Goal: Task Accomplishment & Management: Complete application form

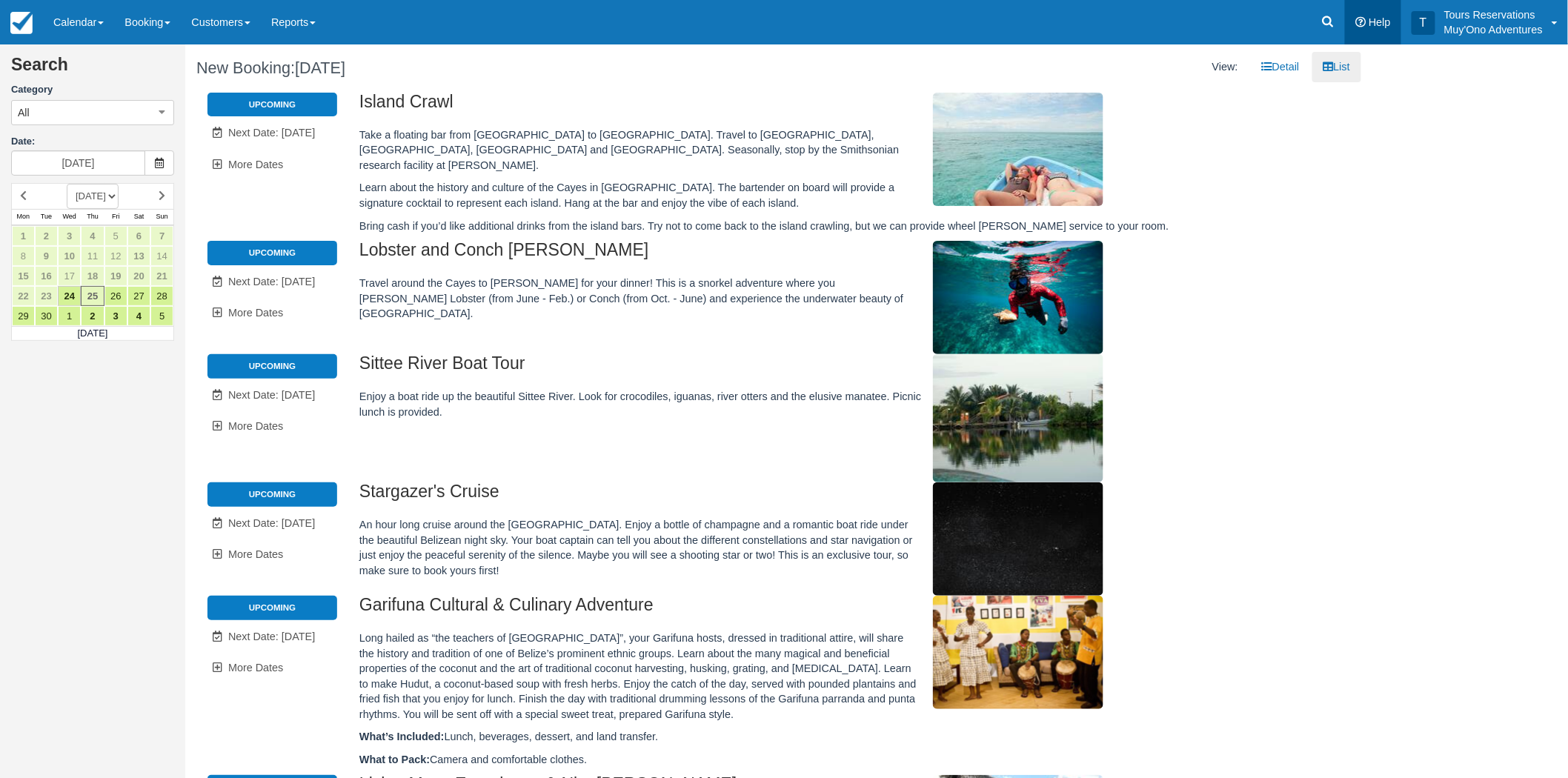
click at [1347, 19] on link "Help" at bounding box center [1372, 22] width 56 height 45
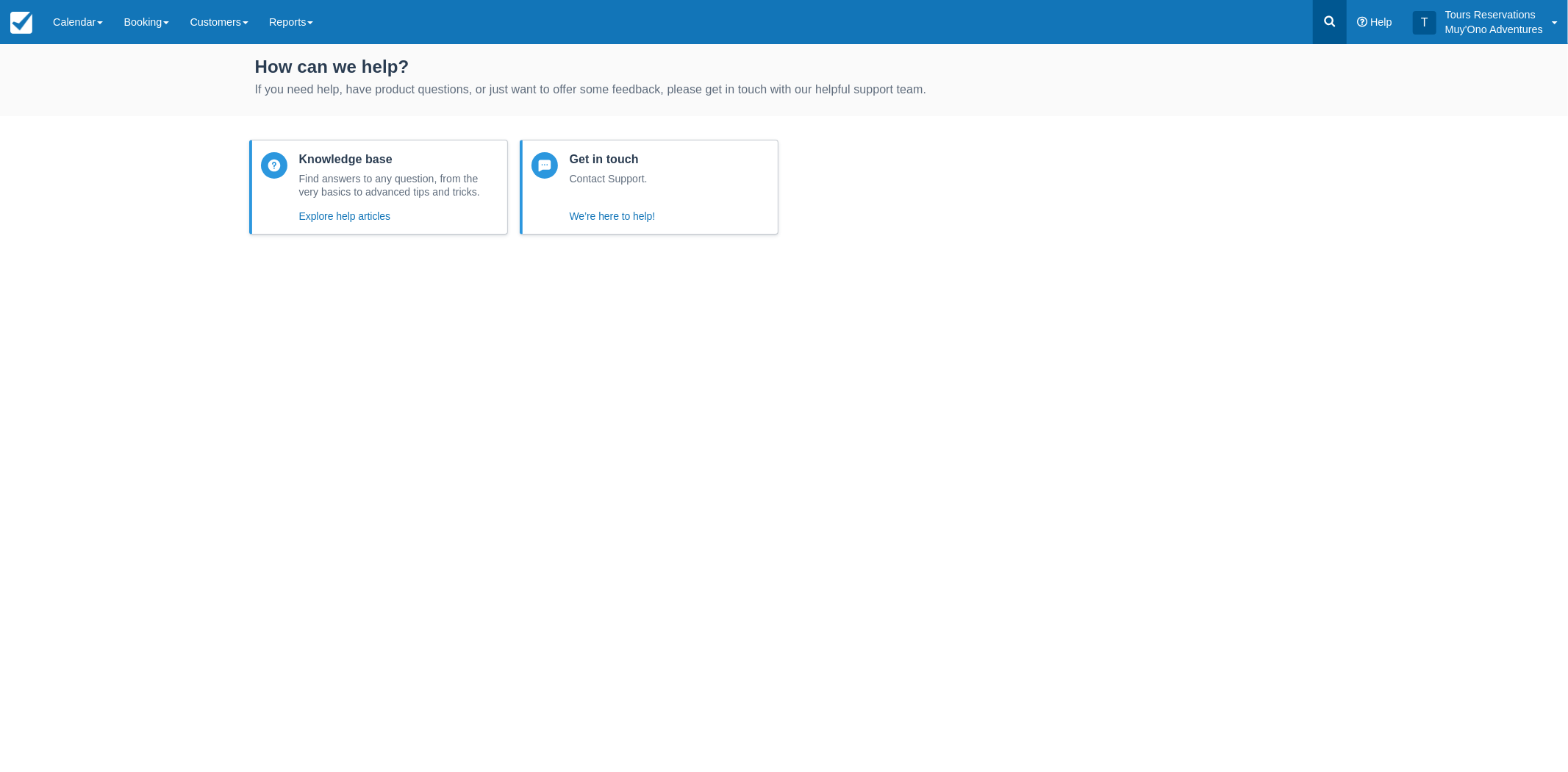
click at [1342, 20] on link at bounding box center [1330, 22] width 34 height 44
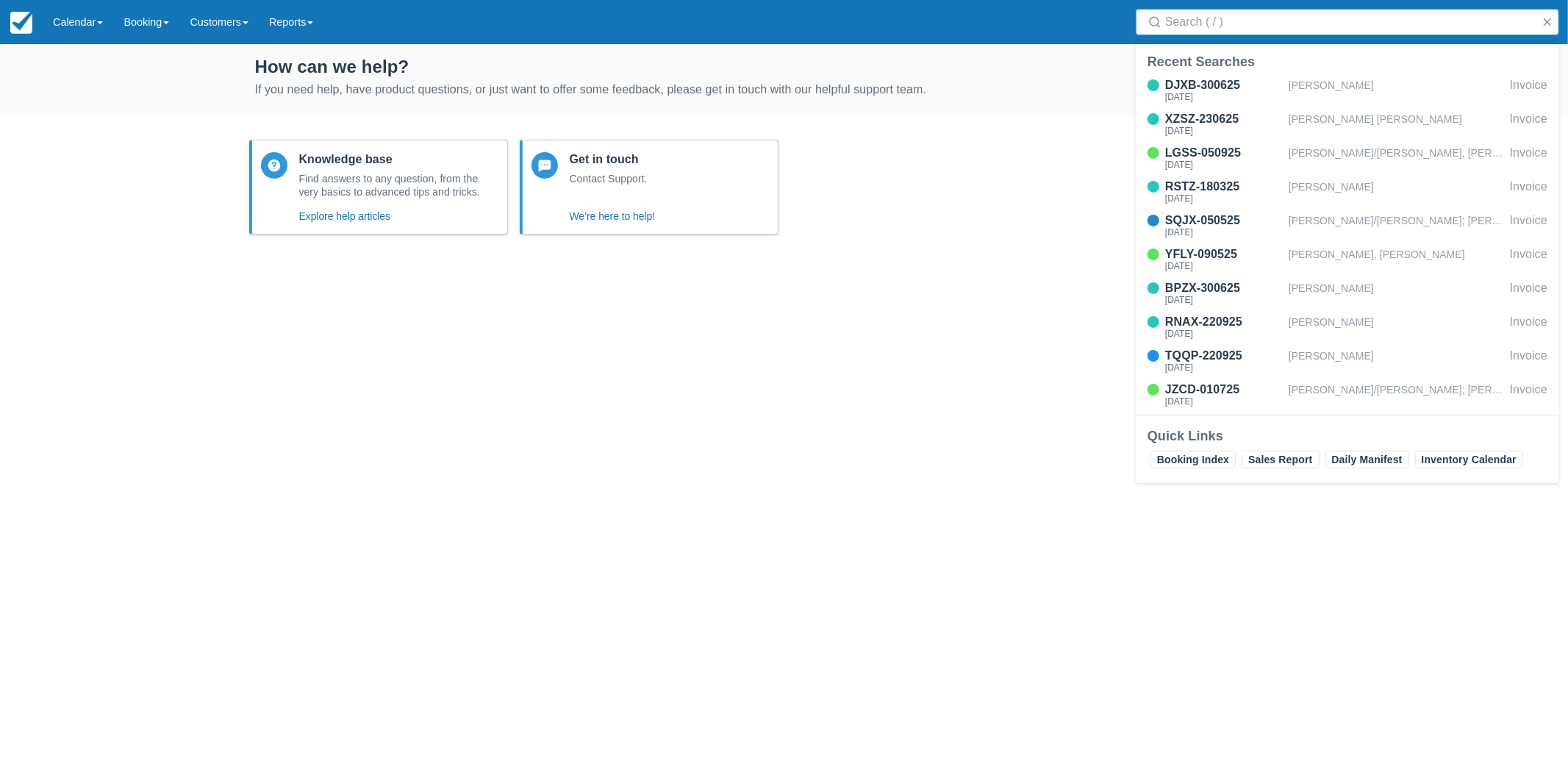
click at [1293, 34] on input "Search" at bounding box center [1350, 21] width 370 height 27
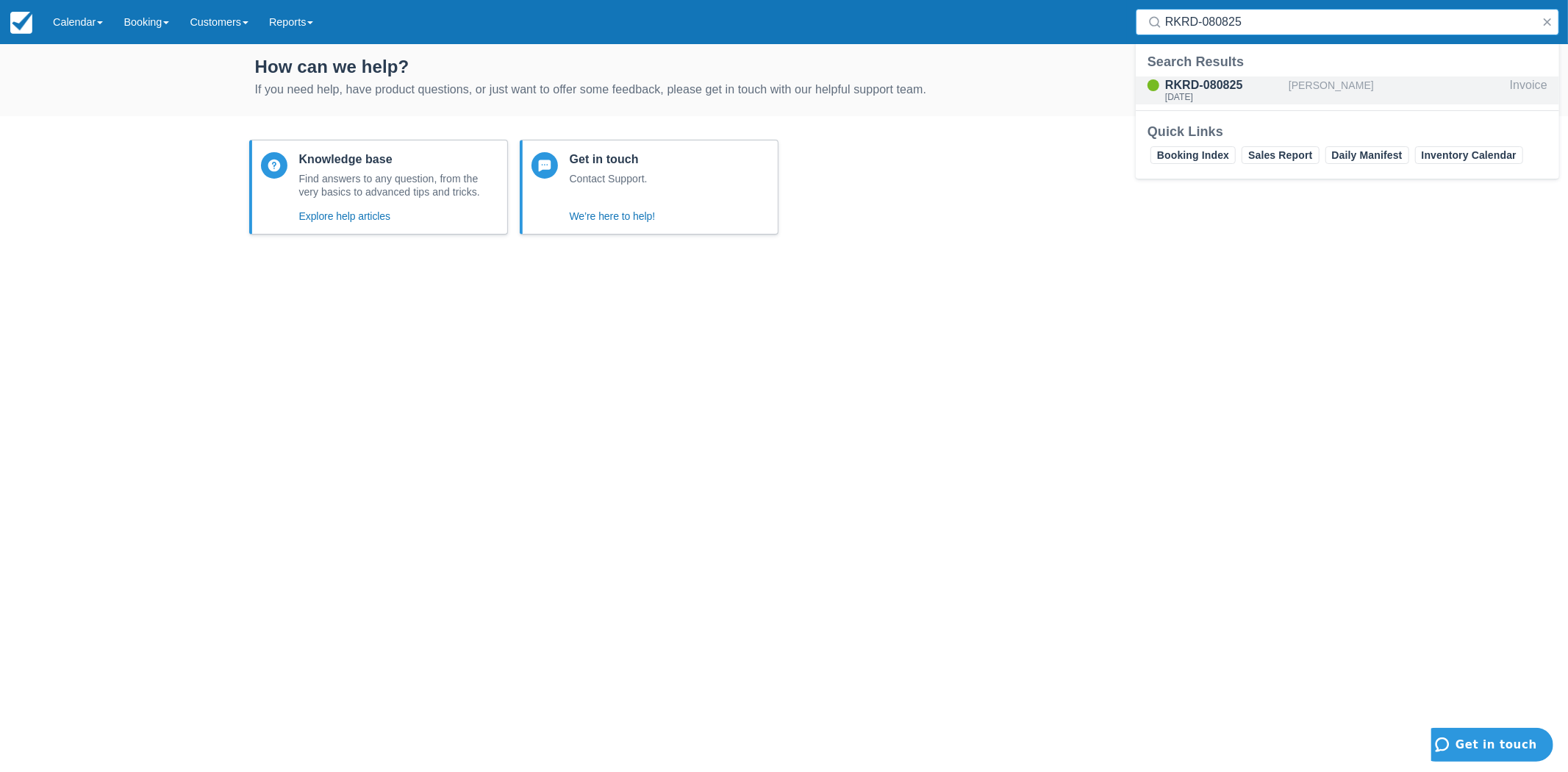
type input "RKRD-080825"
click at [1221, 88] on div "RKRD-080825" at bounding box center [1224, 85] width 118 height 18
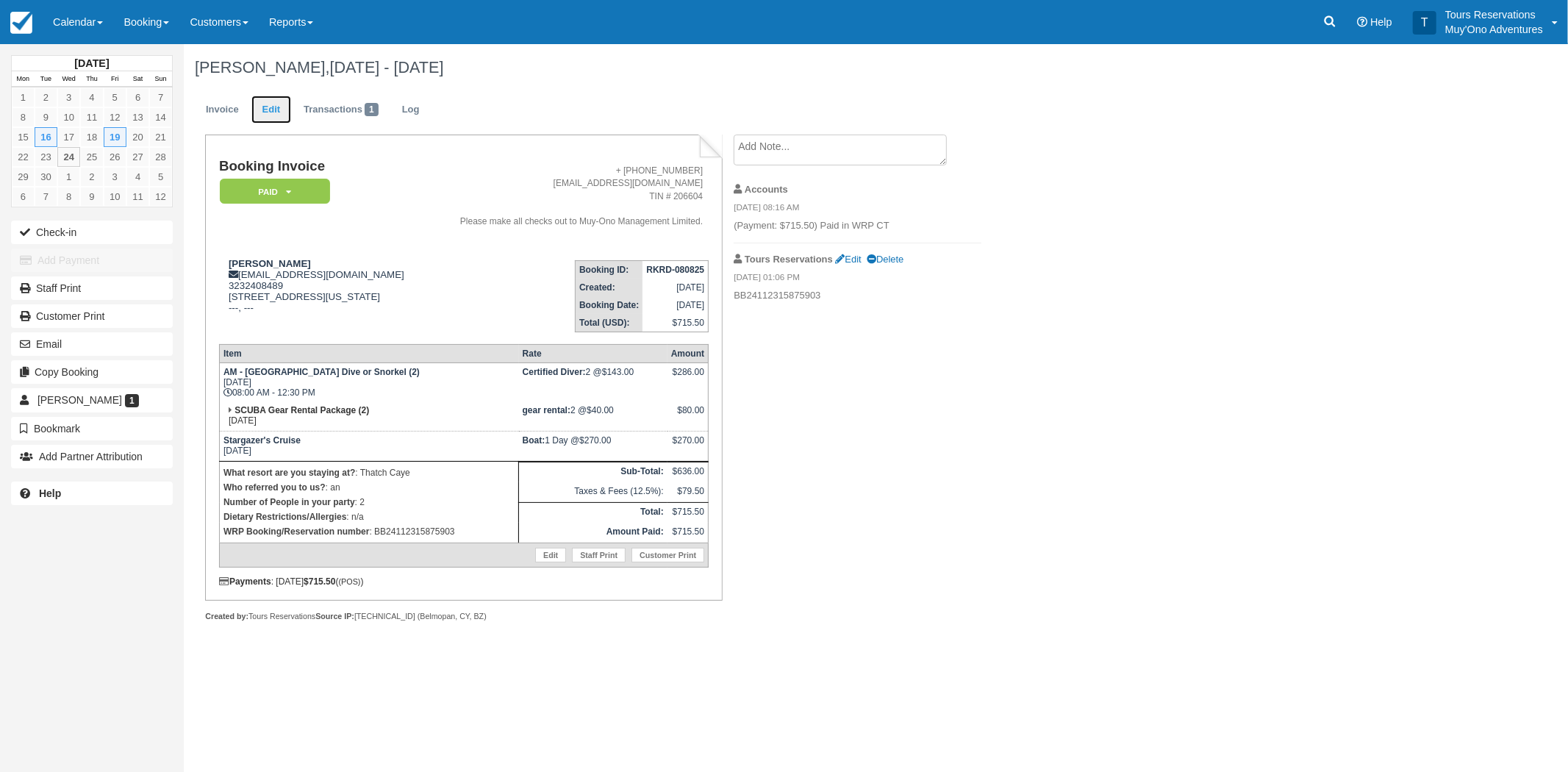
click at [276, 113] on link "Edit" at bounding box center [271, 110] width 39 height 29
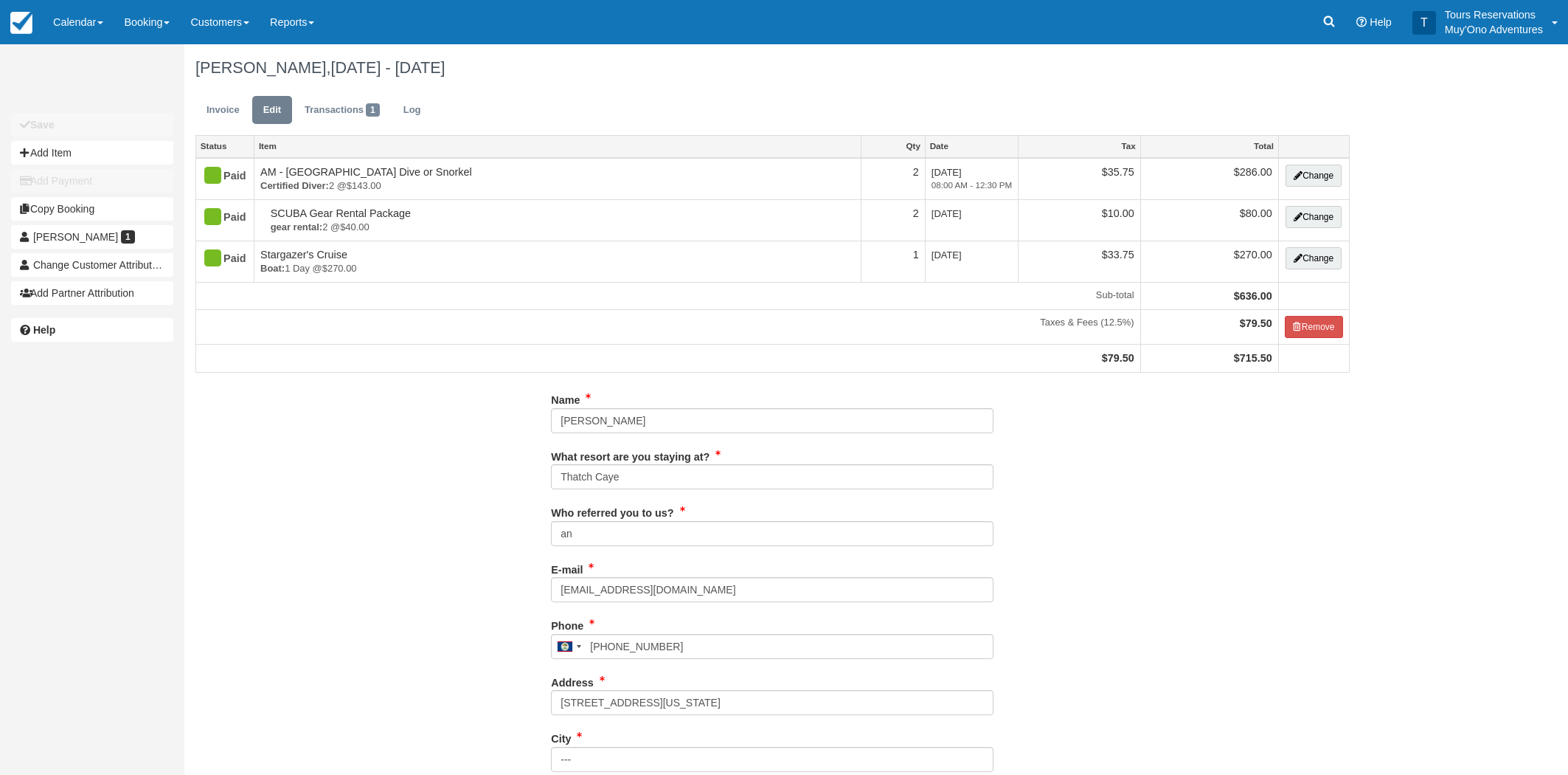
type input "3232408489"
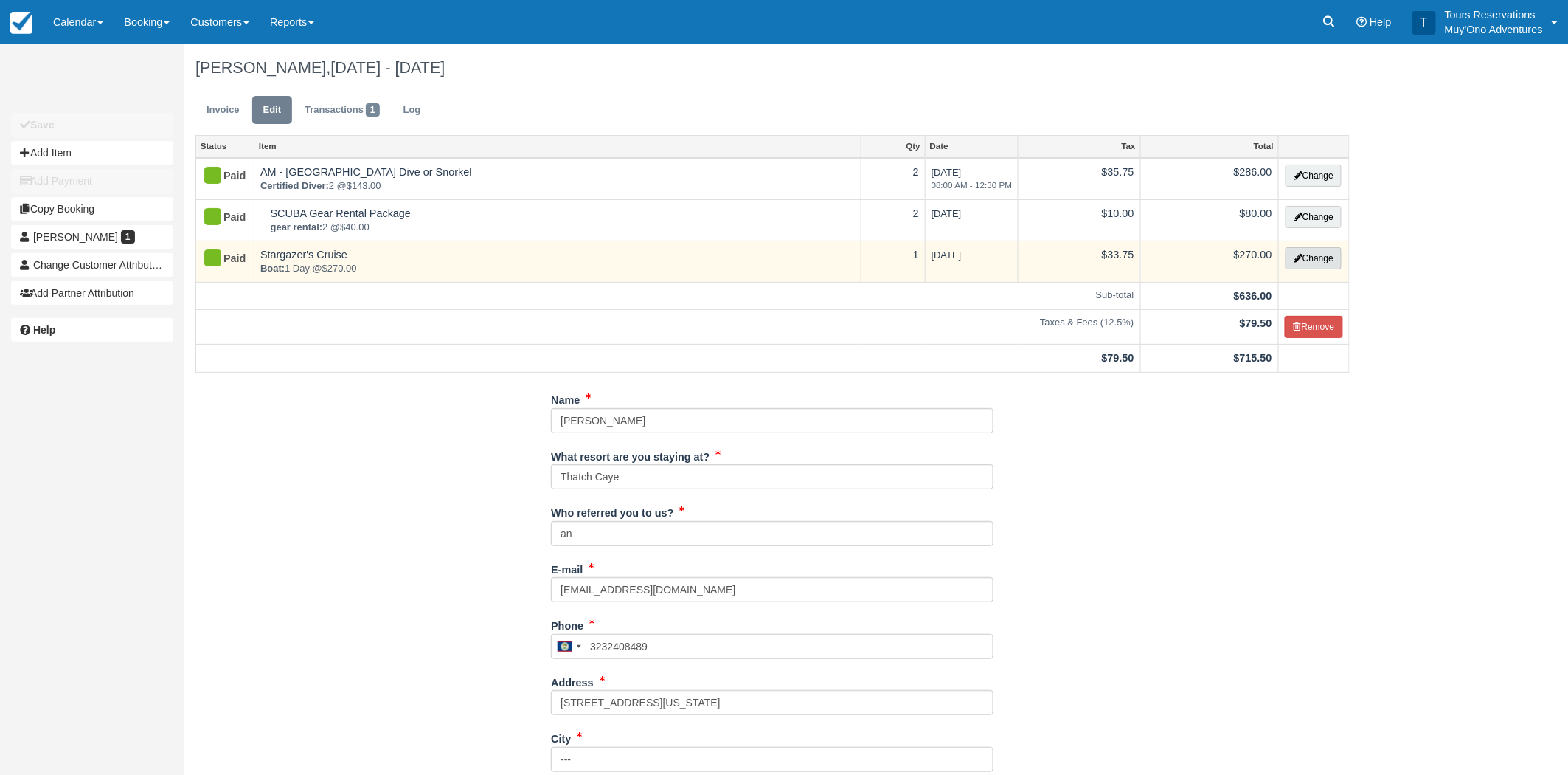
click at [1312, 255] on button "Change" at bounding box center [1313, 258] width 56 height 22
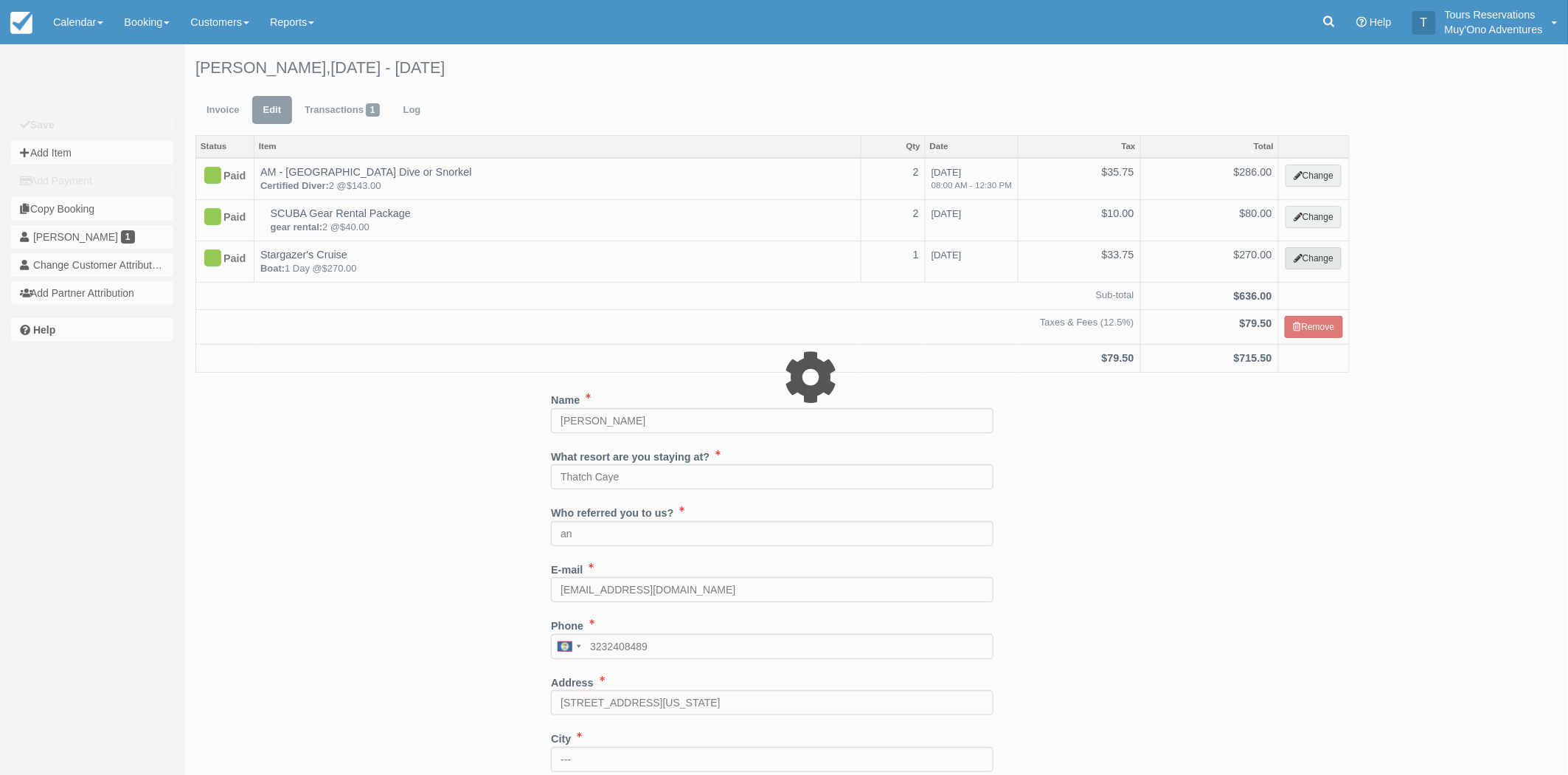
select select "64"
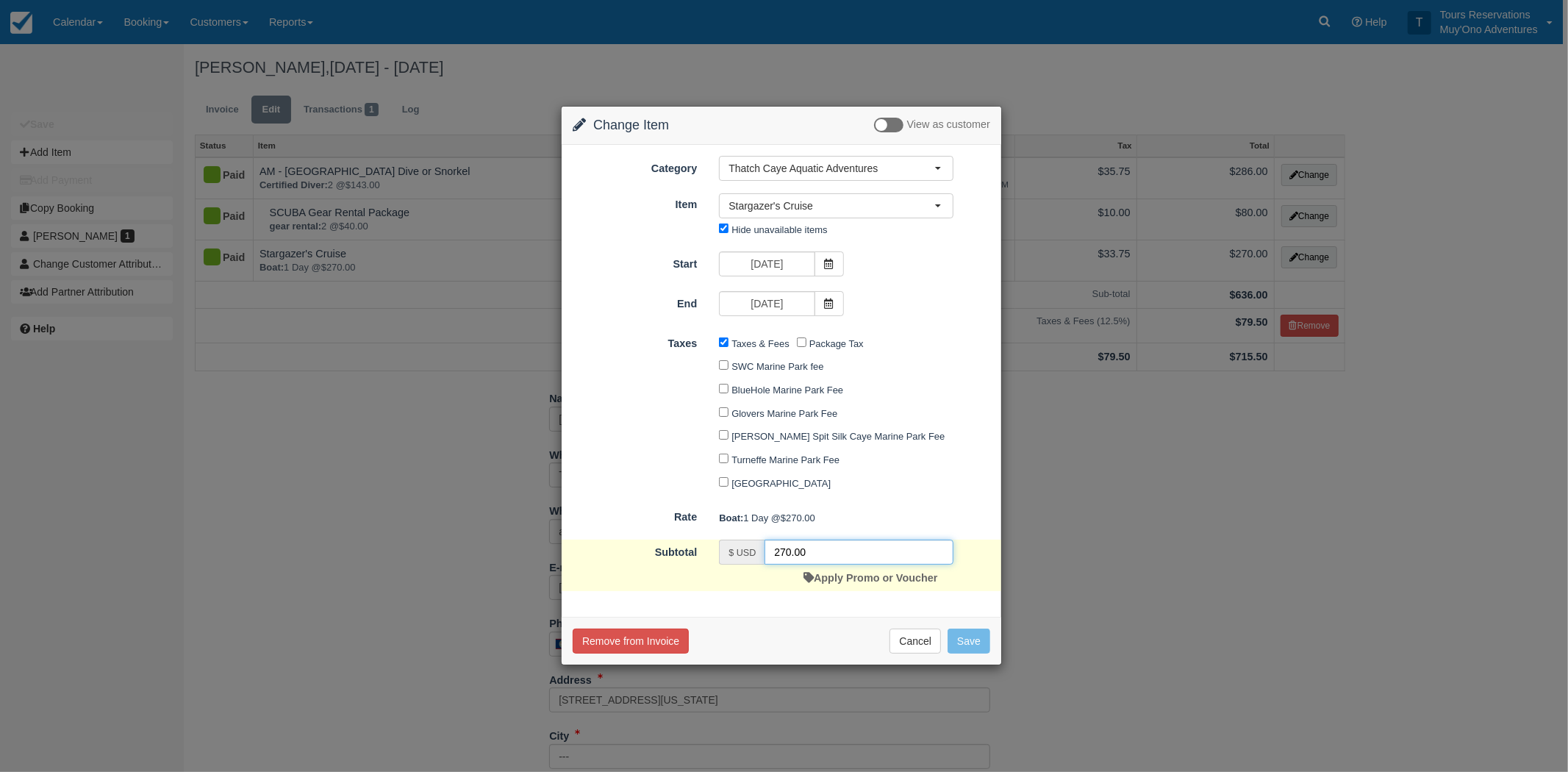
click at [787, 553] on input "270.00" at bounding box center [858, 551] width 189 height 25
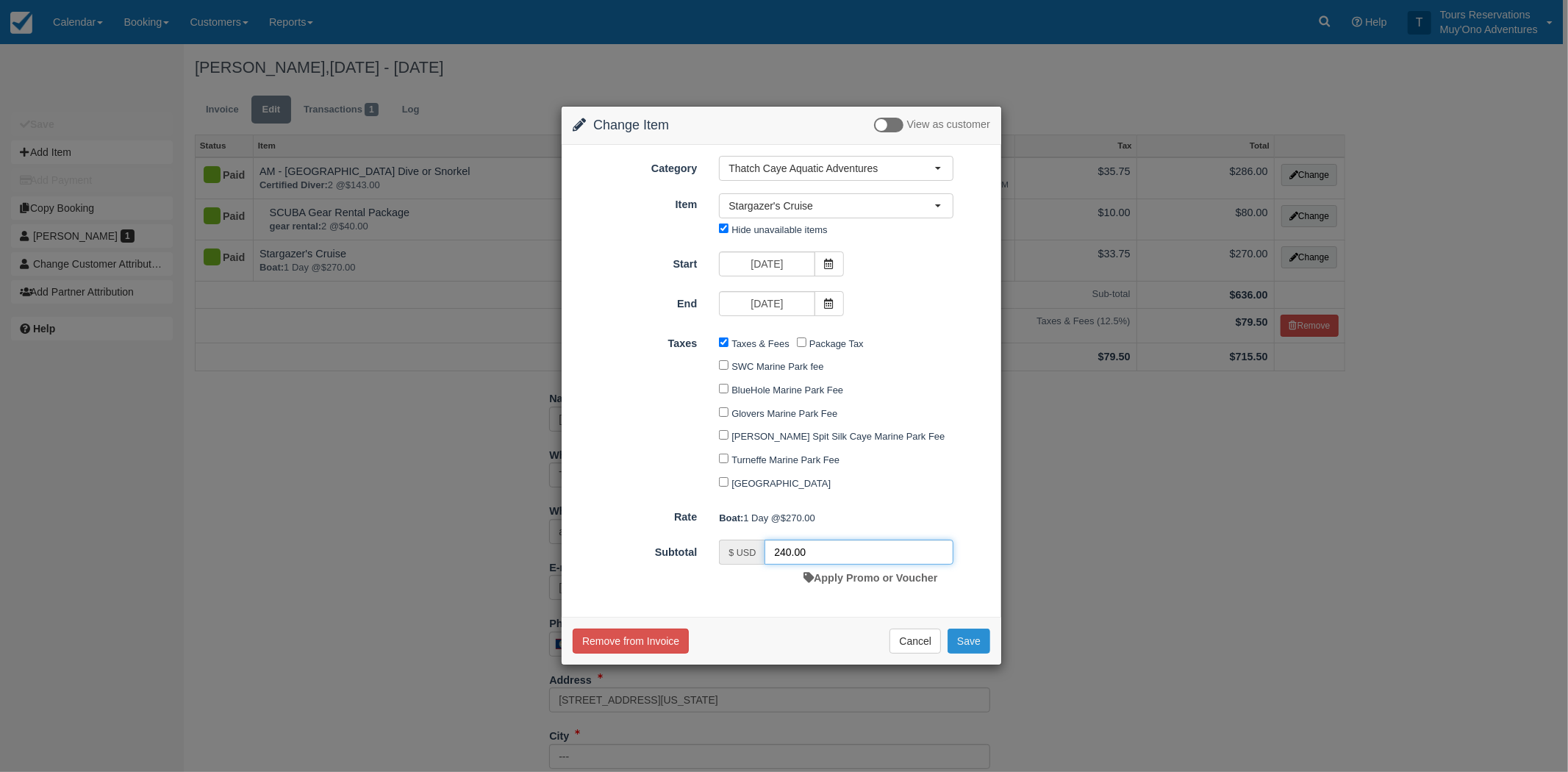
type input "240.00"
click at [970, 645] on button "Save" at bounding box center [970, 640] width 43 height 25
checkbox input "false"
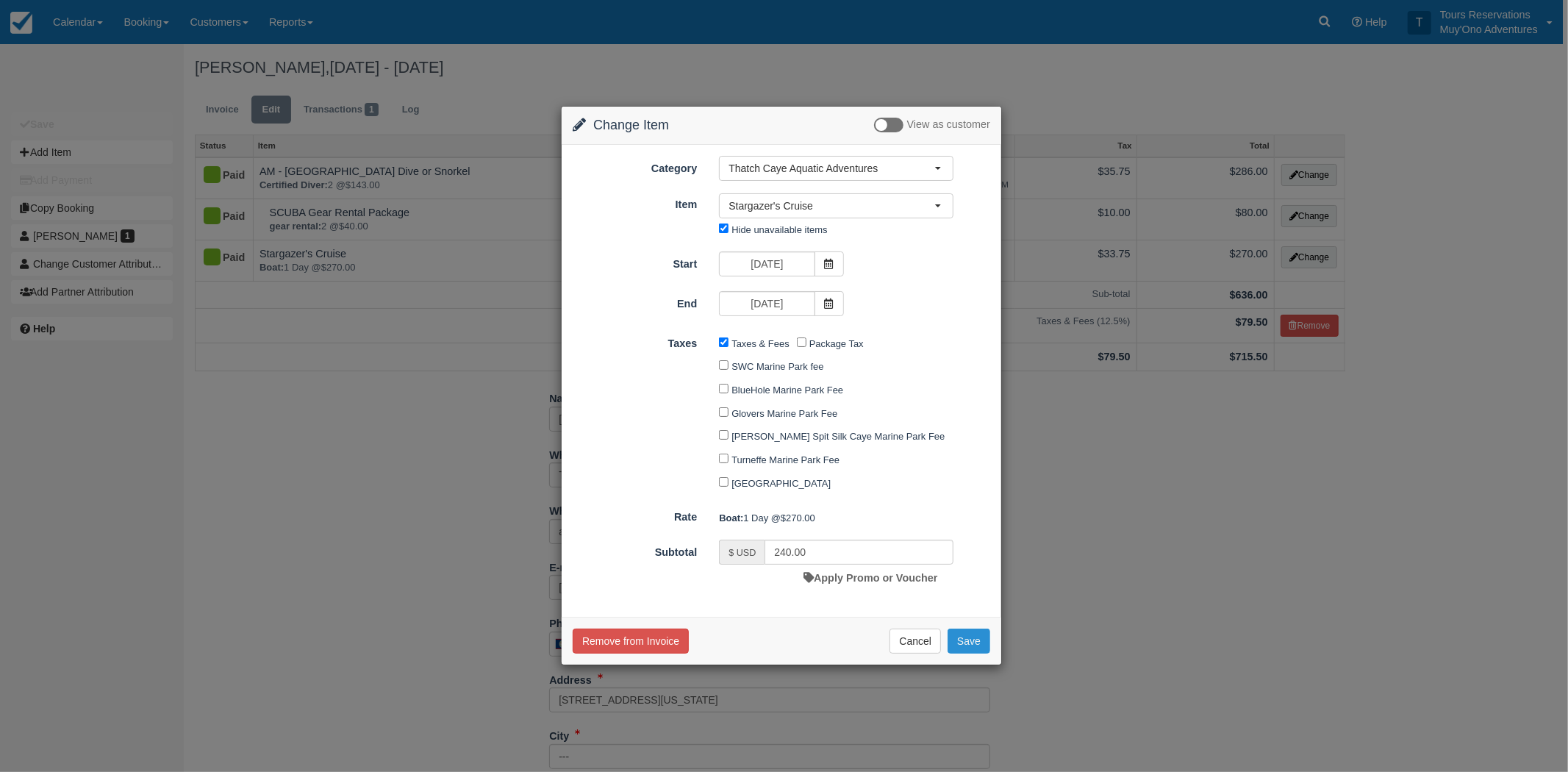
checkbox input "false"
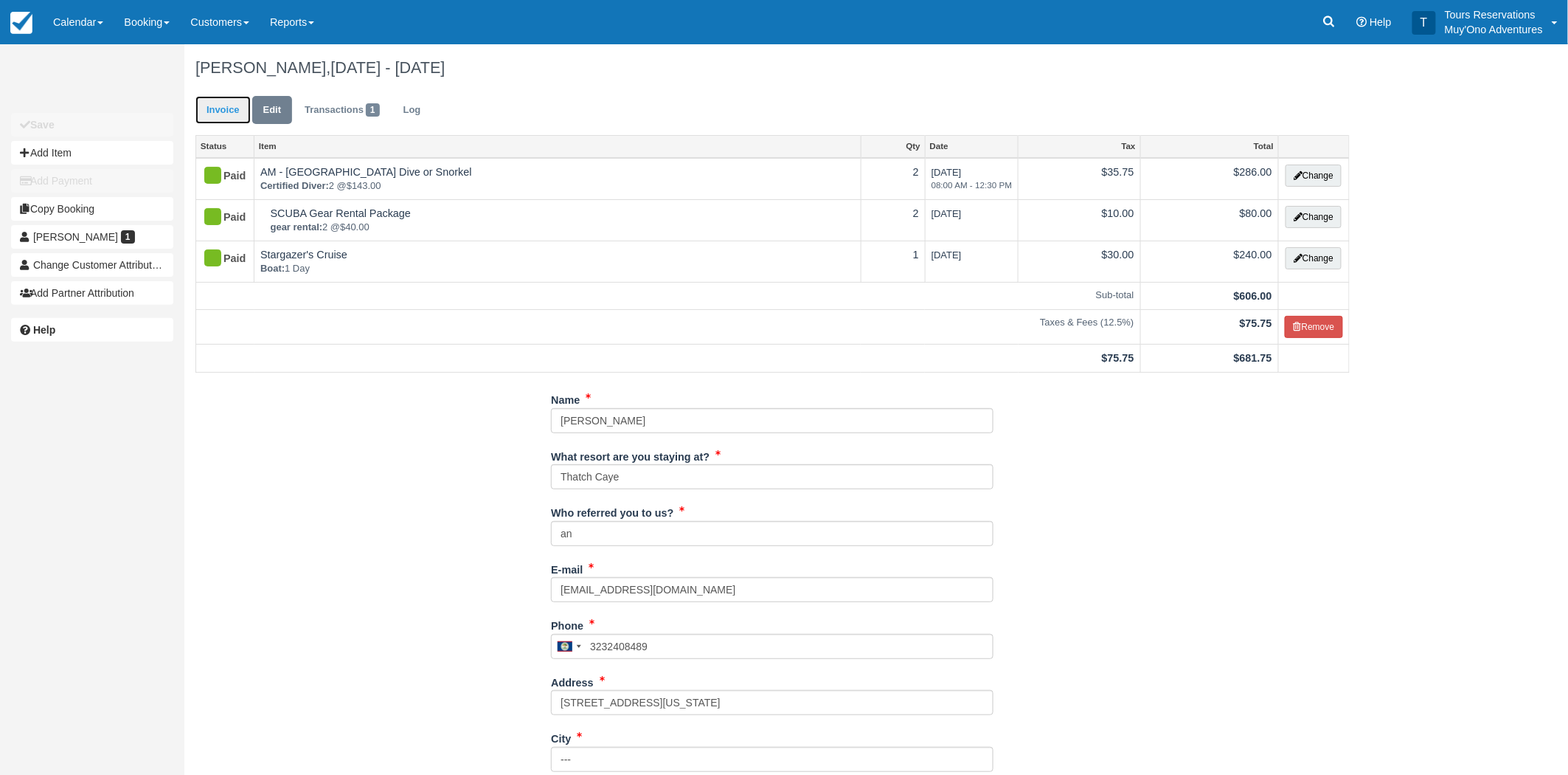
click at [214, 108] on link "Invoice" at bounding box center [223, 111] width 56 height 29
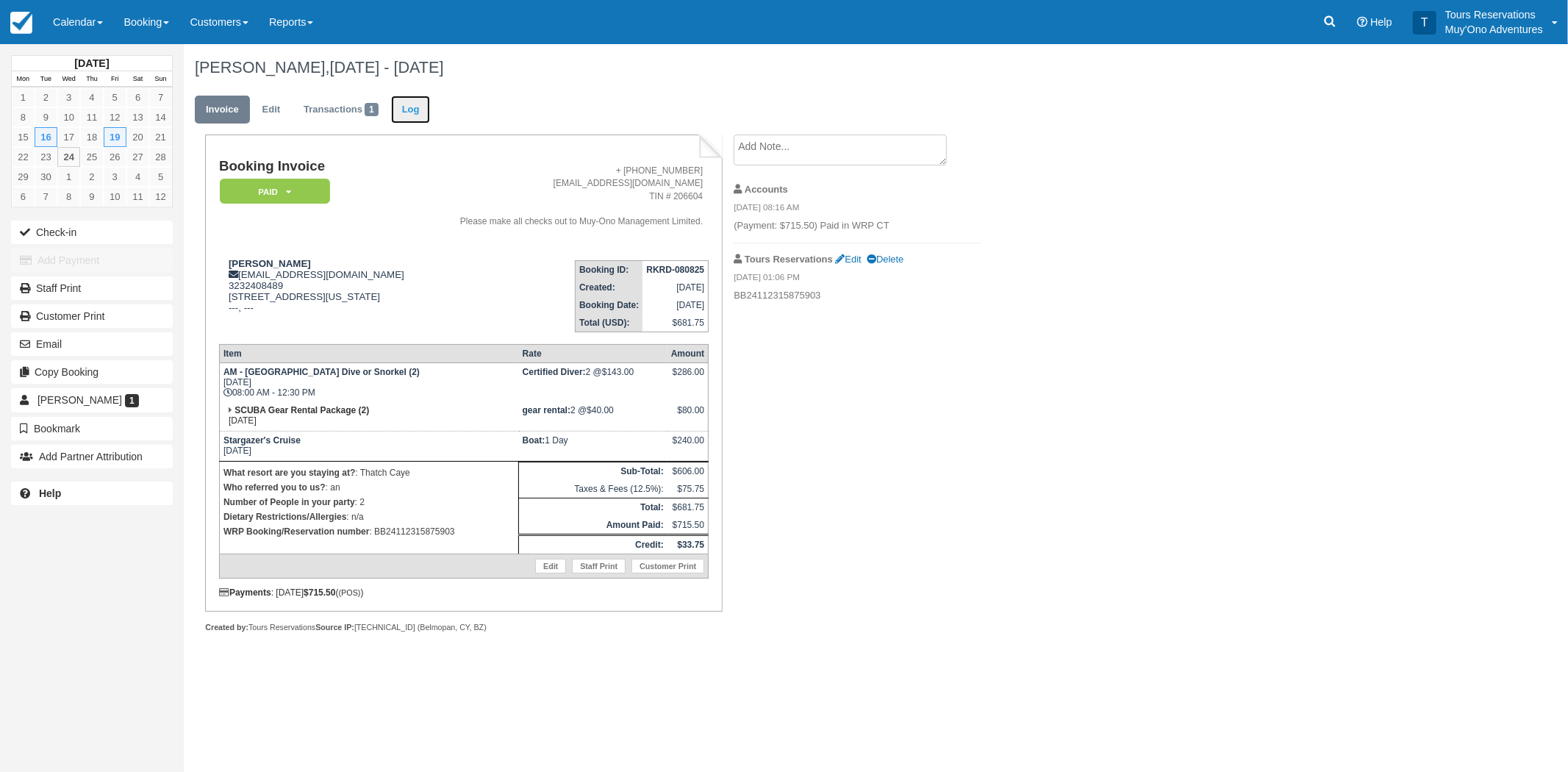
click at [422, 112] on link "Log" at bounding box center [411, 110] width 39 height 29
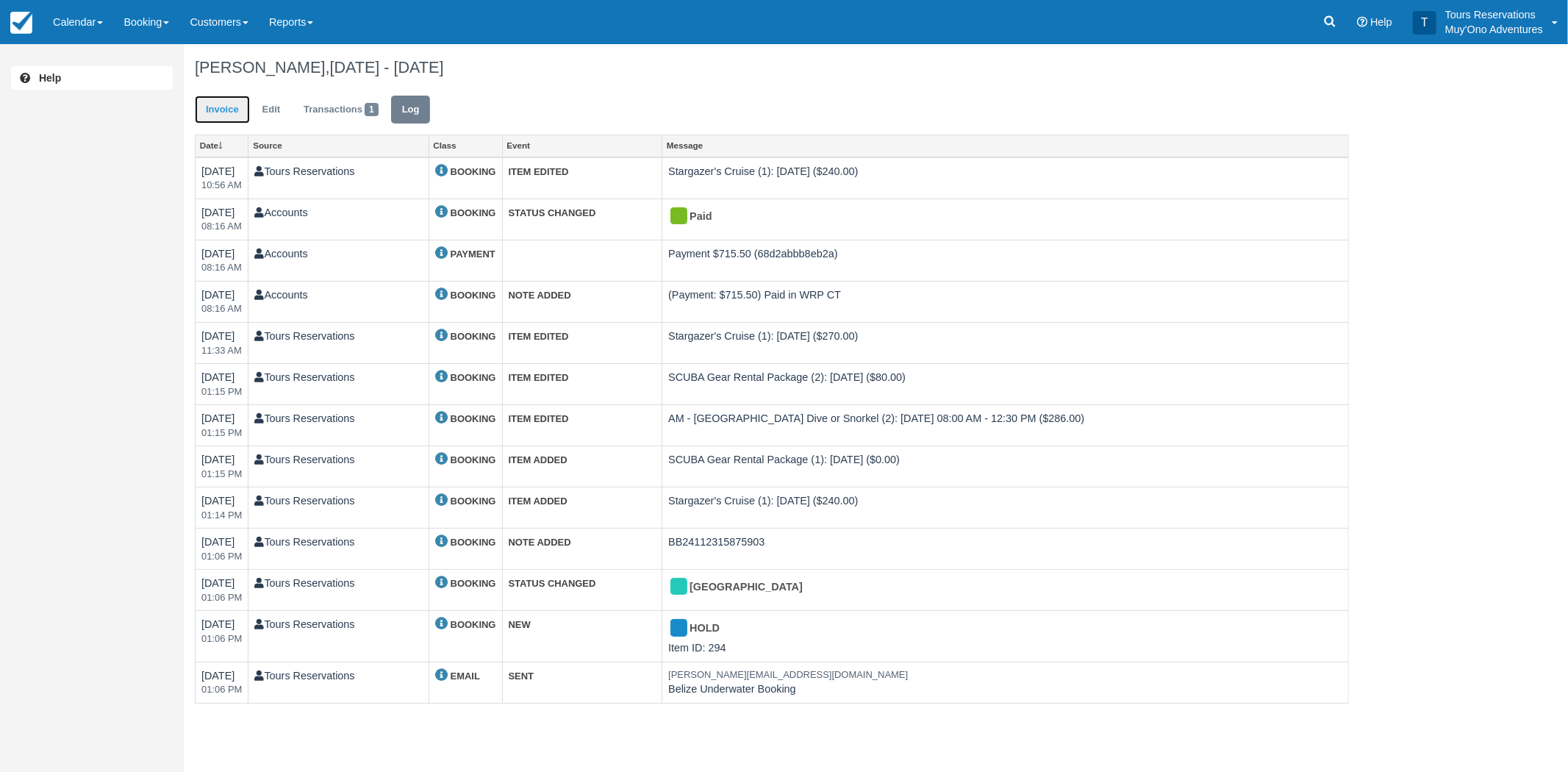
click at [233, 114] on link "Invoice" at bounding box center [222, 110] width 56 height 29
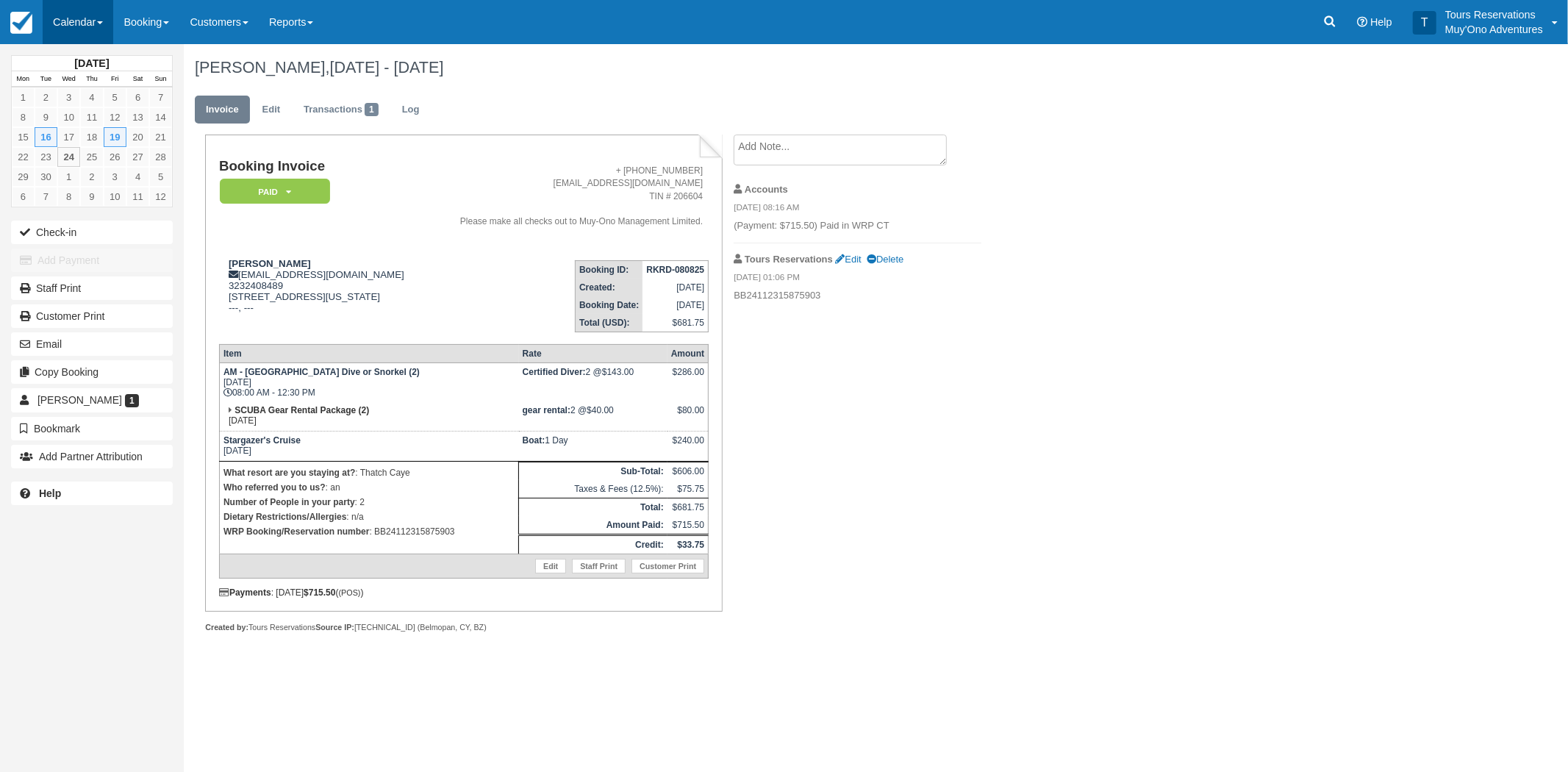
click at [76, 29] on link "Calendar" at bounding box center [78, 22] width 71 height 44
click at [72, 61] on link "Booking" at bounding box center [102, 63] width 116 height 31
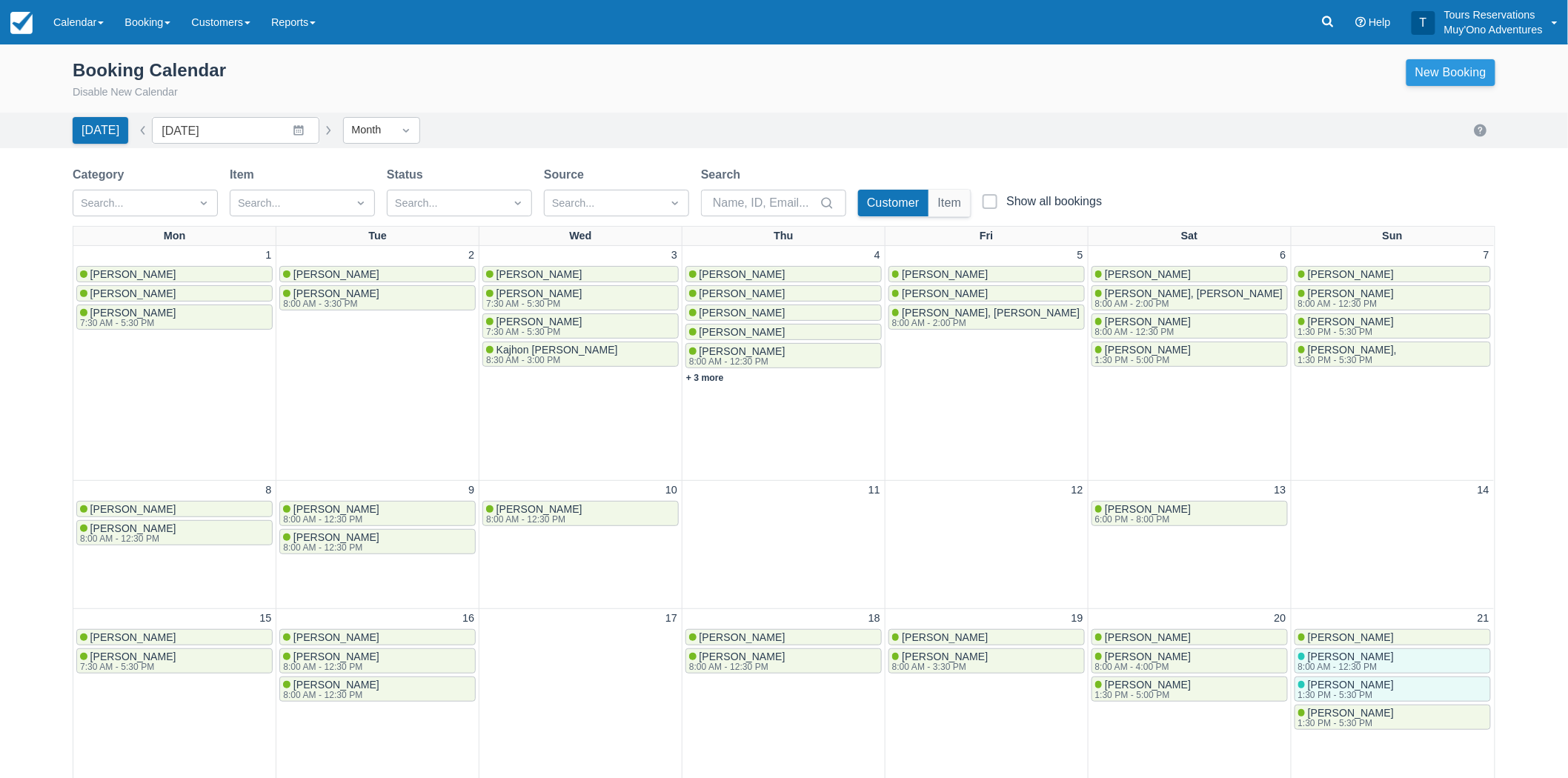
click at [1462, 72] on link "New Booking" at bounding box center [1450, 72] width 89 height 27
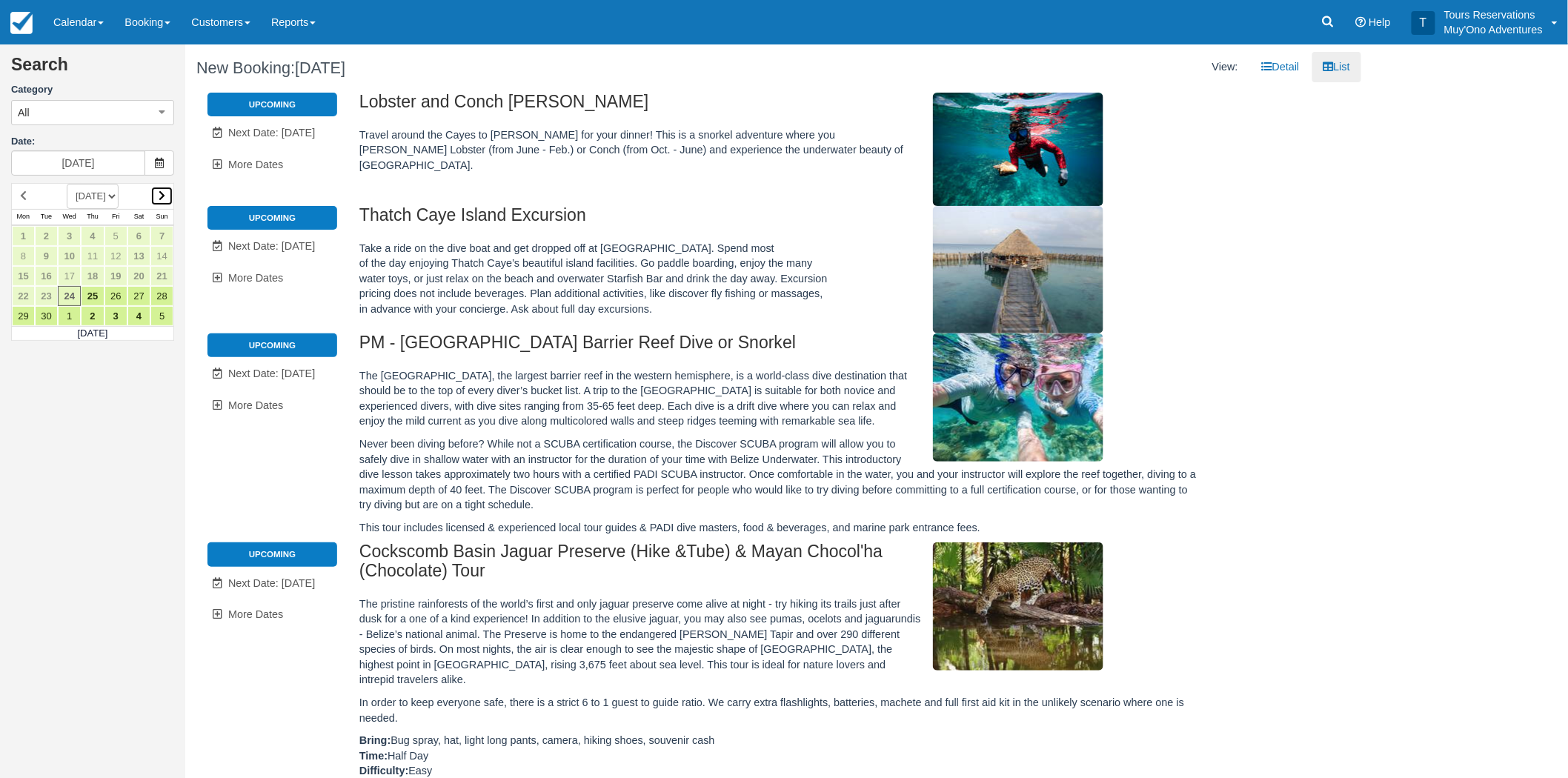
click at [163, 190] on icon at bounding box center [162, 196] width 7 height 10
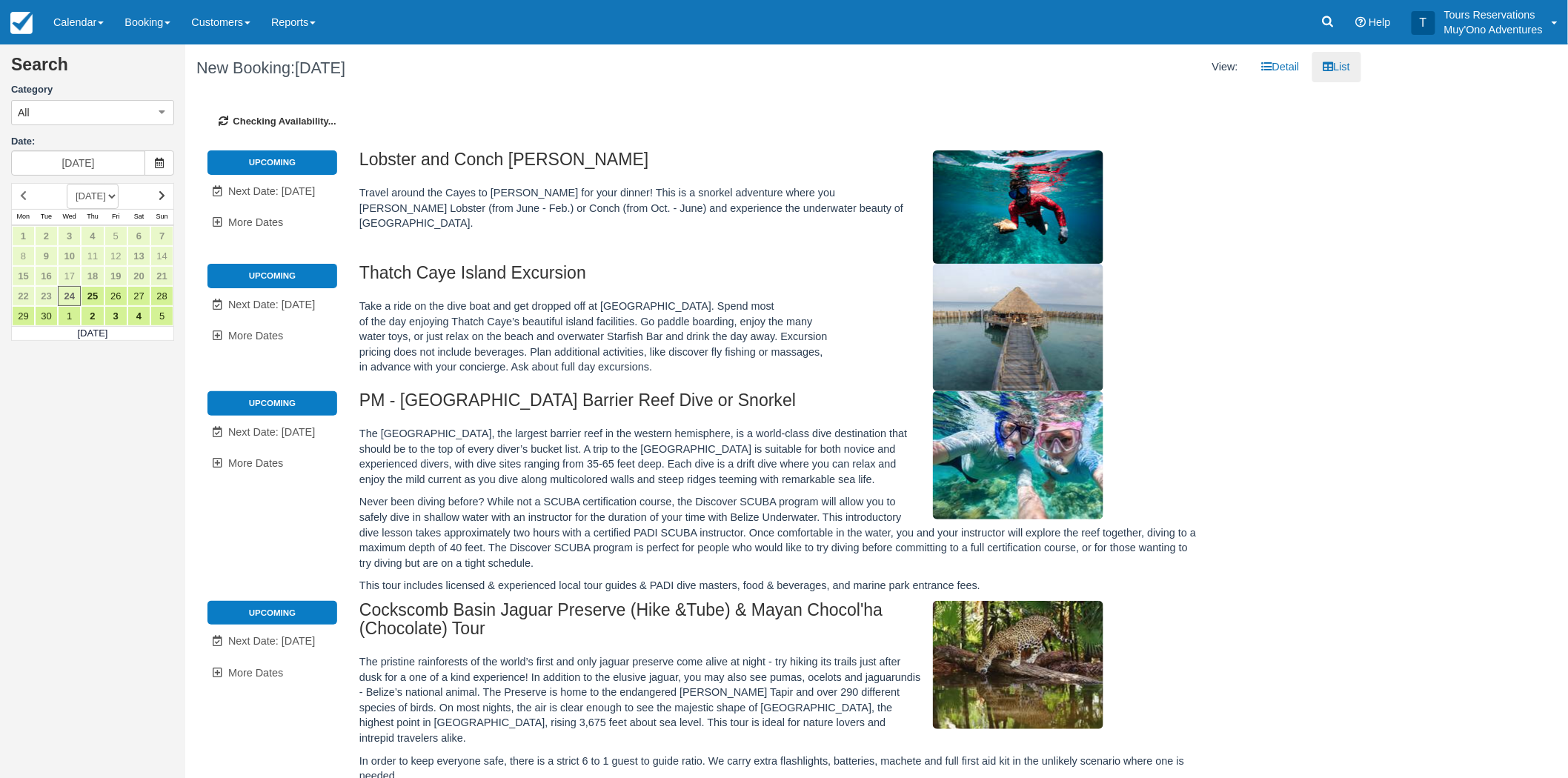
type input "[DATE]"
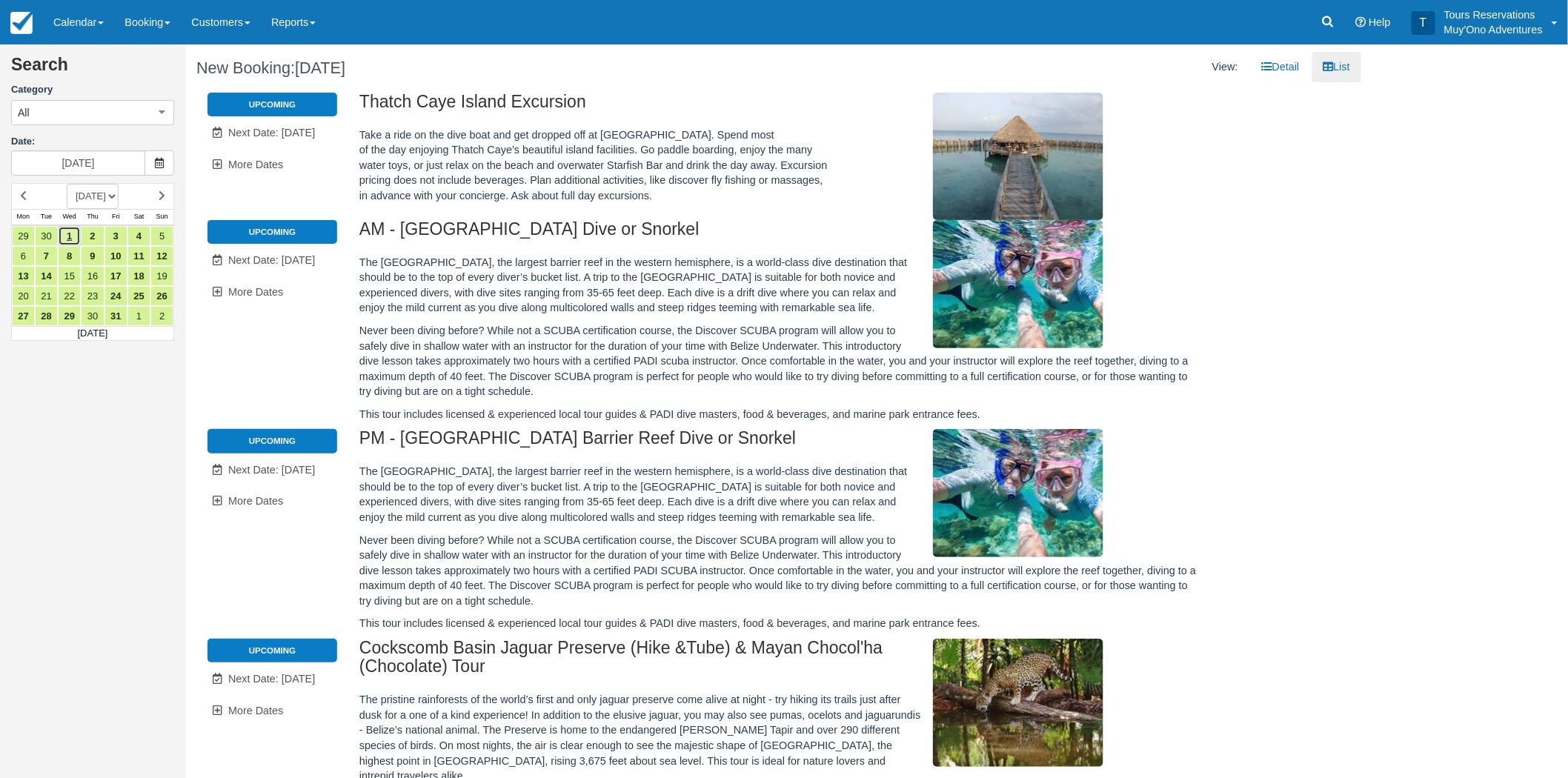
click at [67, 233] on link "1" at bounding box center [69, 235] width 23 height 20
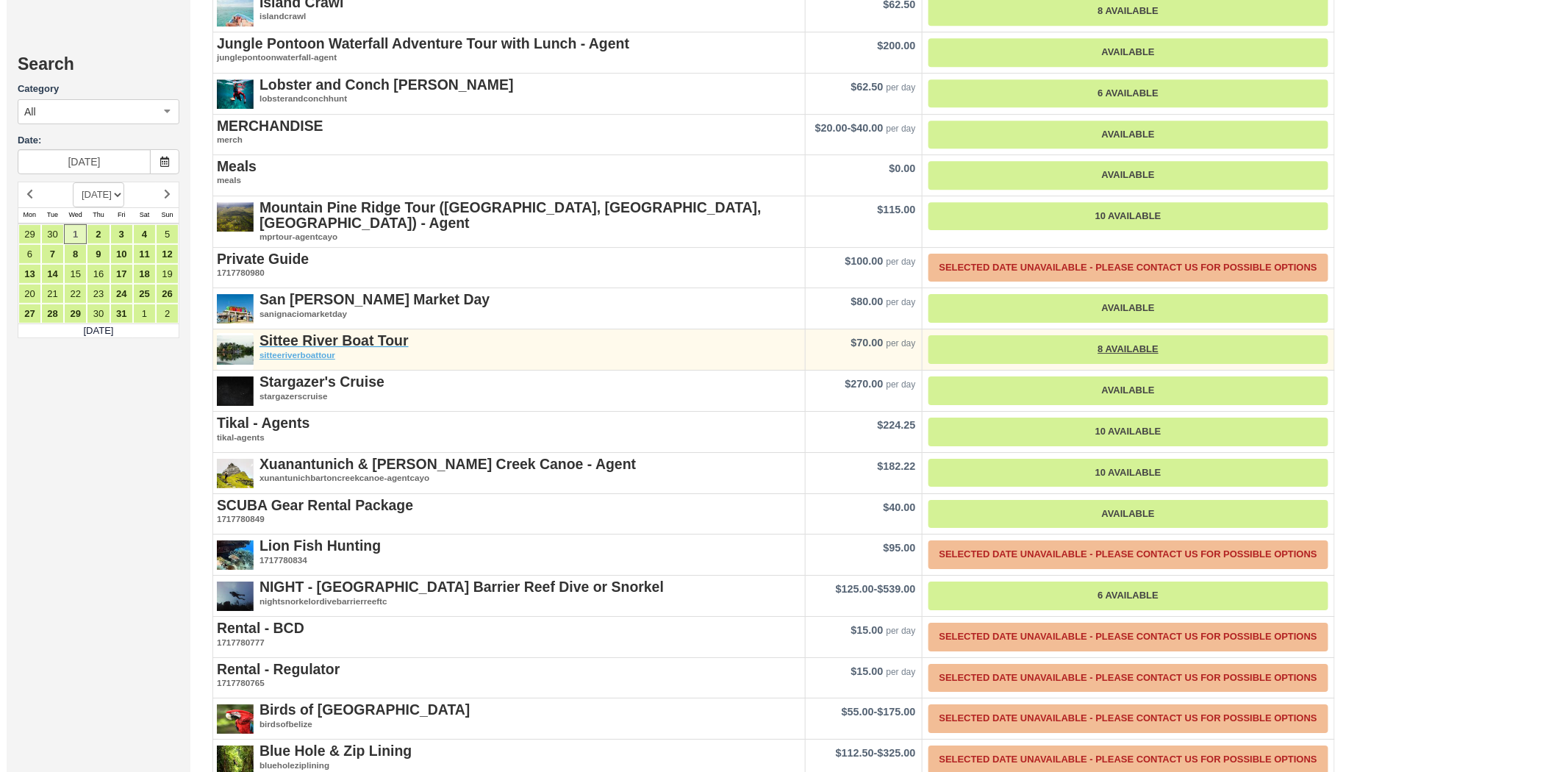
scroll to position [1902, 0]
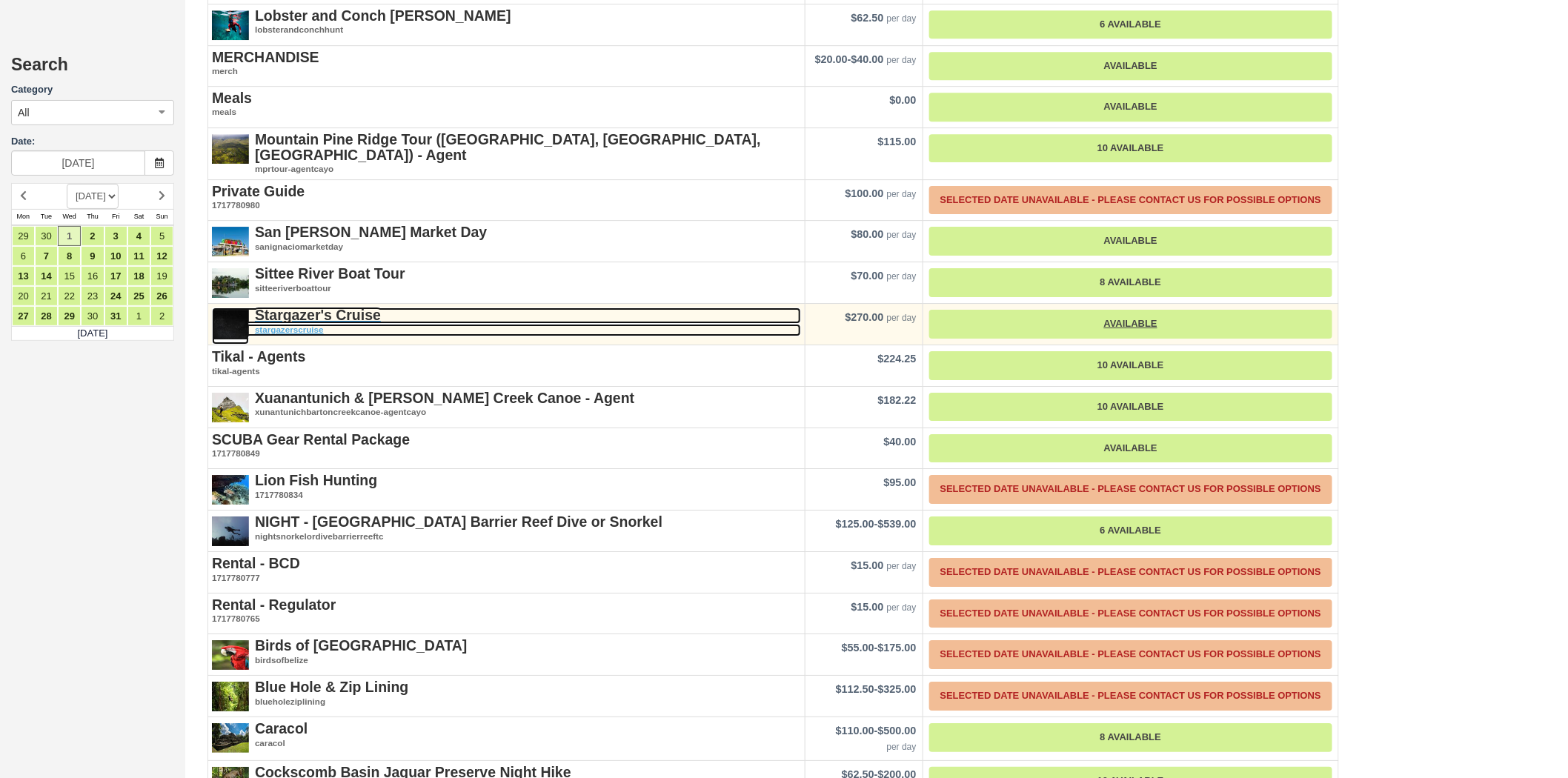
click at [346, 307] on strong "Stargazer's Cruise" at bounding box center [318, 314] width 126 height 16
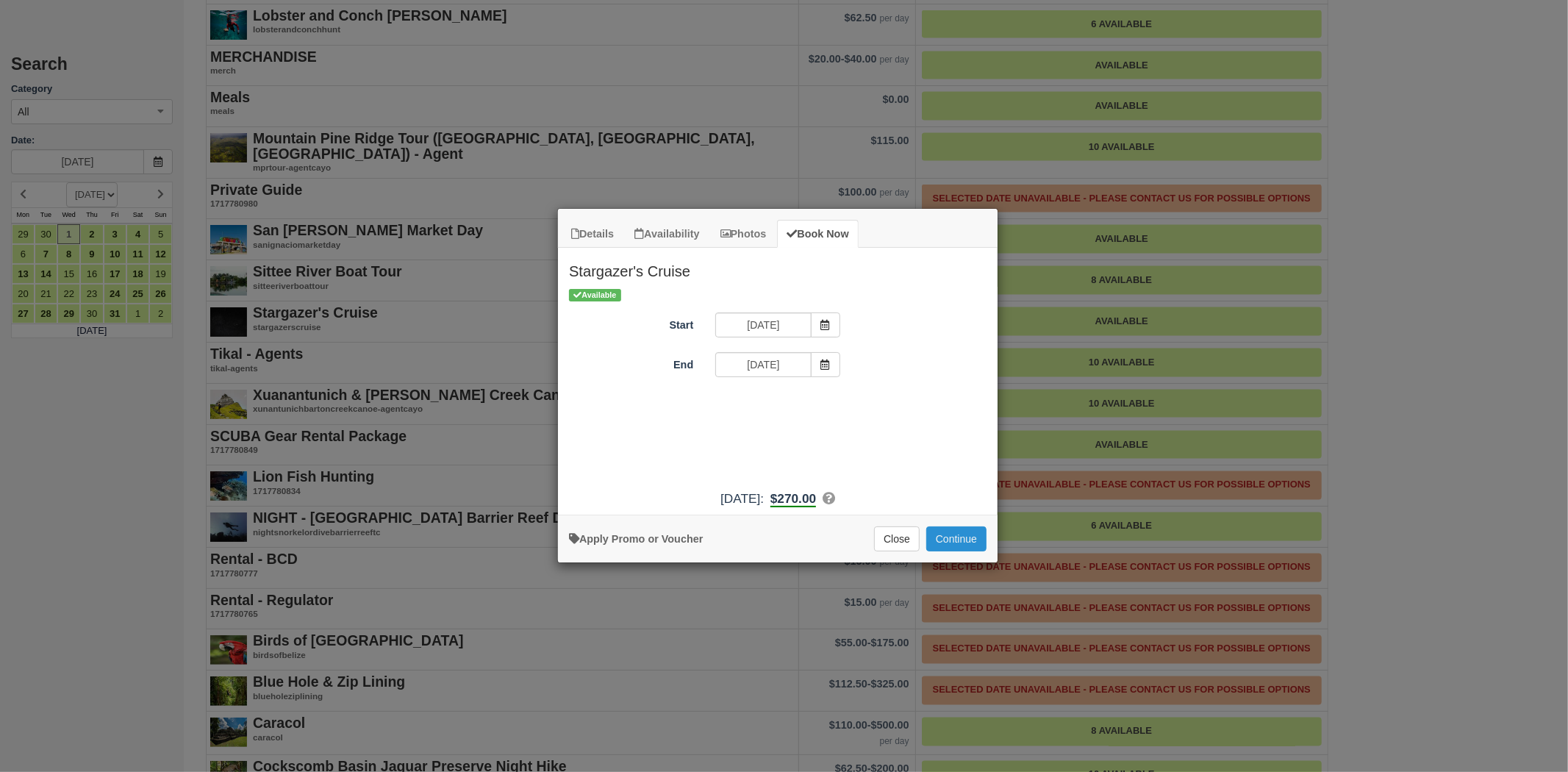
click at [937, 533] on button "Continue" at bounding box center [957, 539] width 61 height 25
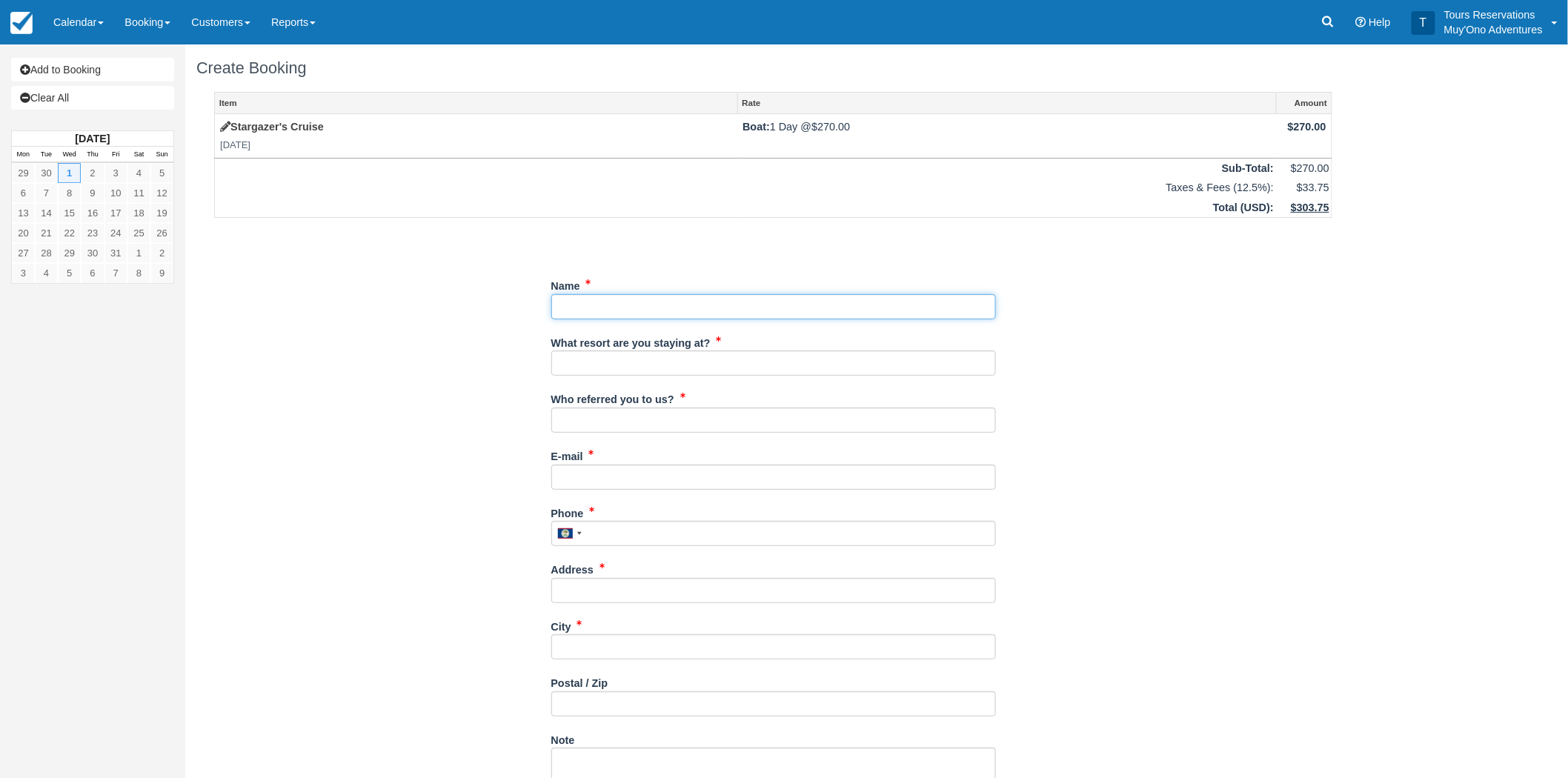
click at [622, 312] on input "Name" at bounding box center [774, 306] width 445 height 25
paste input "Whyte, Sierra"
drag, startPoint x: 596, startPoint y: 302, endPoint x: 482, endPoint y: 306, distance: 114.1
click at [482, 306] on div "Item Rate Amount Stargazer's Cruise Wed Oct 1, 2025 Boat: 1 Day @ $270.00 $270.…" at bounding box center [773, 531] width 1154 height 877
click at [675, 305] on input "Name" at bounding box center [774, 306] width 445 height 25
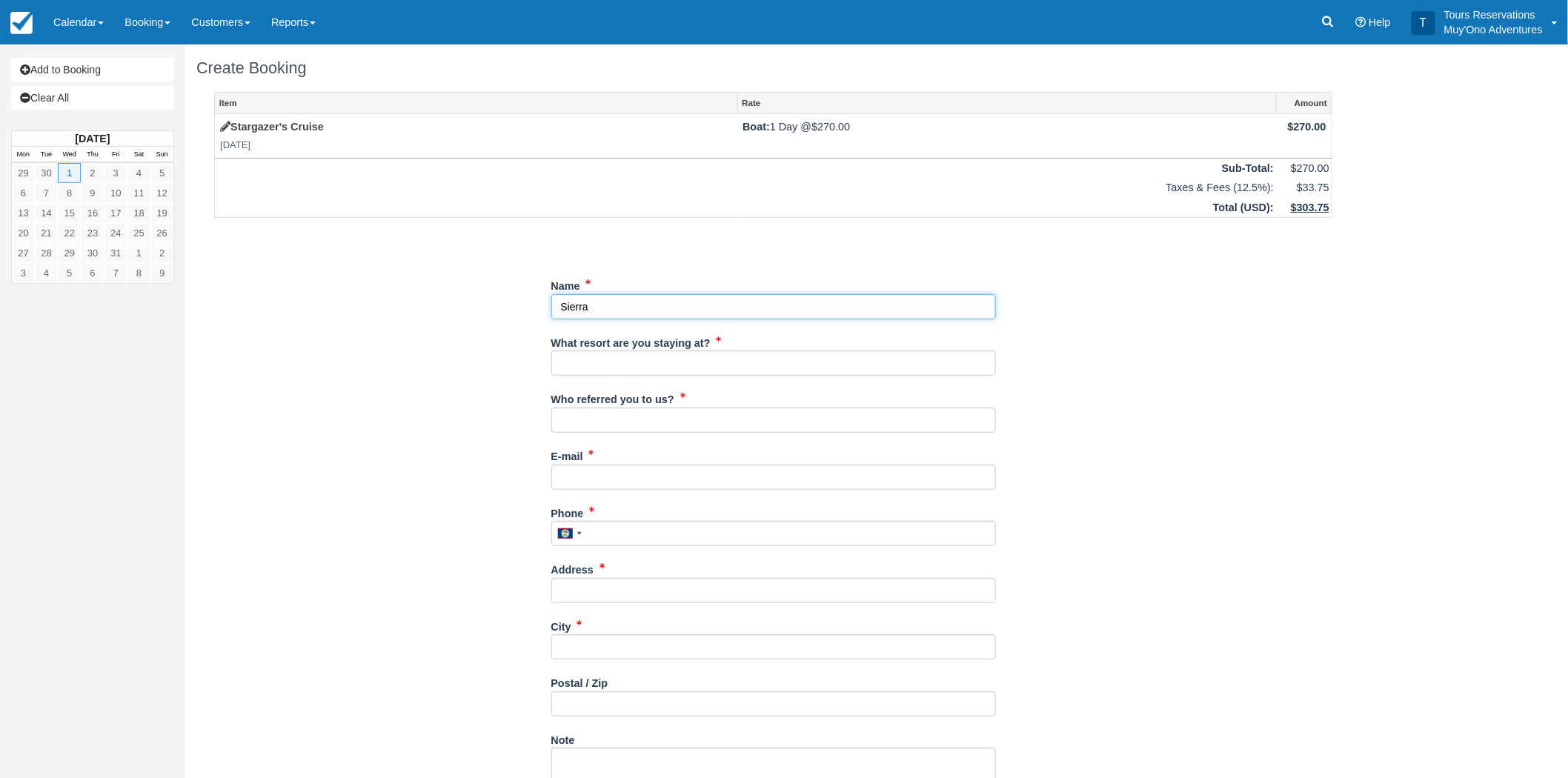
paste input "Whyte,"
click at [589, 304] on input "Name" at bounding box center [774, 306] width 445 height 25
click at [626, 308] on input "Name" at bounding box center [774, 306] width 445 height 25
type input "Sierra Whyte"
click at [607, 361] on input "What resort are you staying at?" at bounding box center [774, 363] width 445 height 25
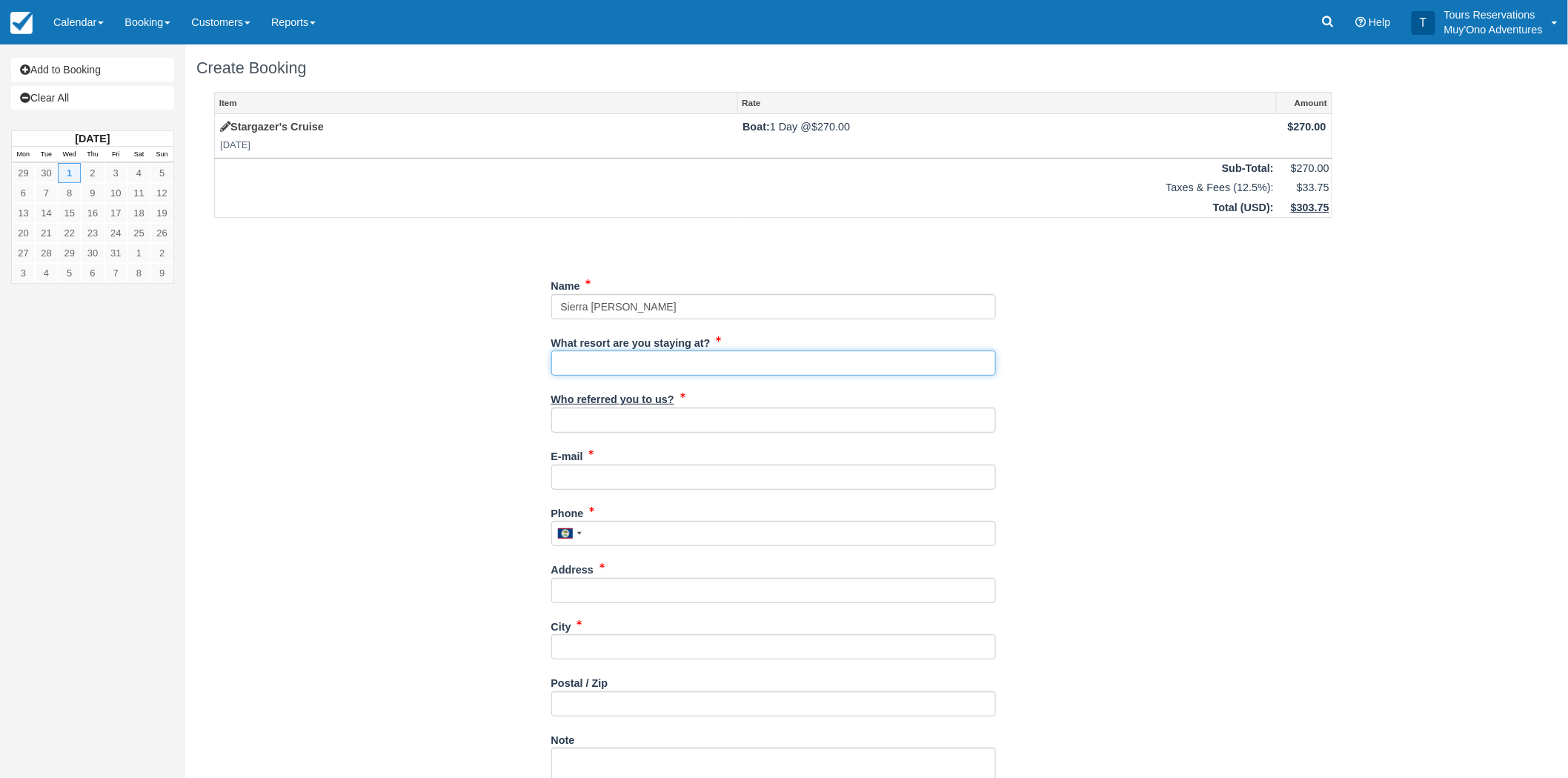
type input "Thatch Caye Resort"
click at [627, 416] on input "Who referred you to us?" at bounding box center [774, 420] width 445 height 25
type input "RoyM - Reservations"
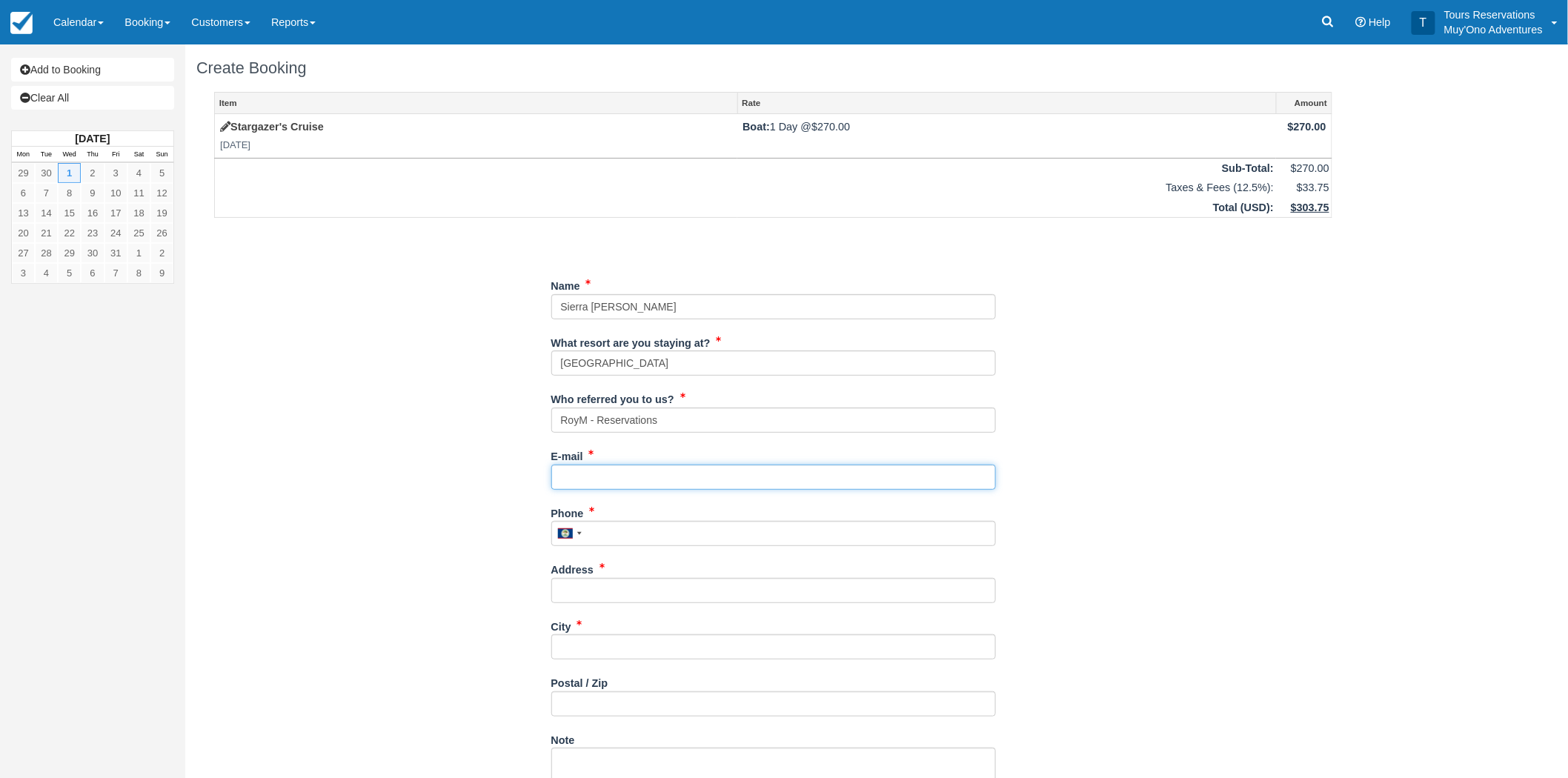
click at [594, 479] on input "E-mail" at bounding box center [774, 476] width 445 height 25
paste input "sierra.whyte@yahoo.com"
type input "sierra.whyte@yahoo.com"
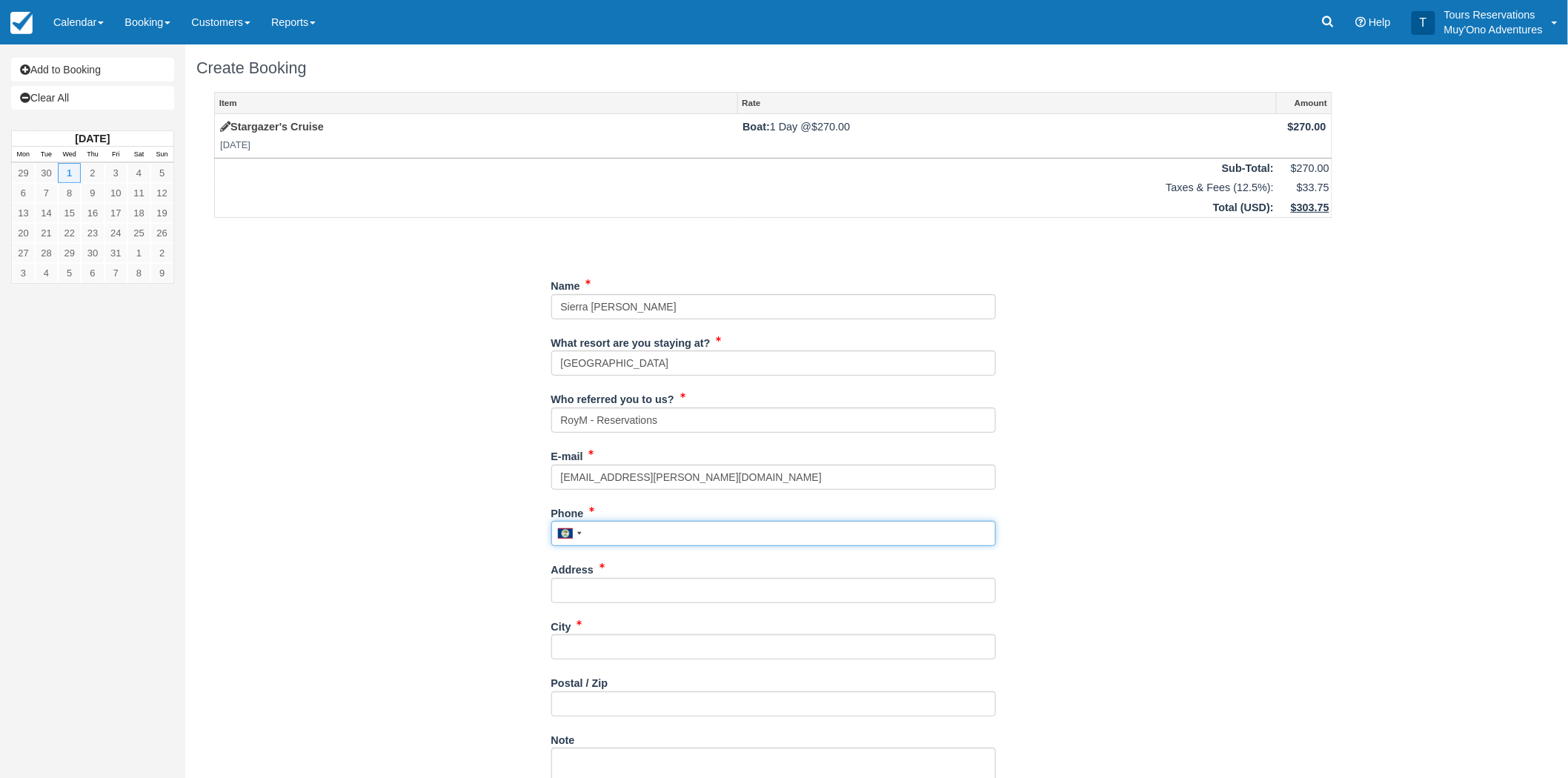
click at [603, 533] on input "Phone" at bounding box center [774, 533] width 445 height 25
paste input "2677704913"
type input "2677704913"
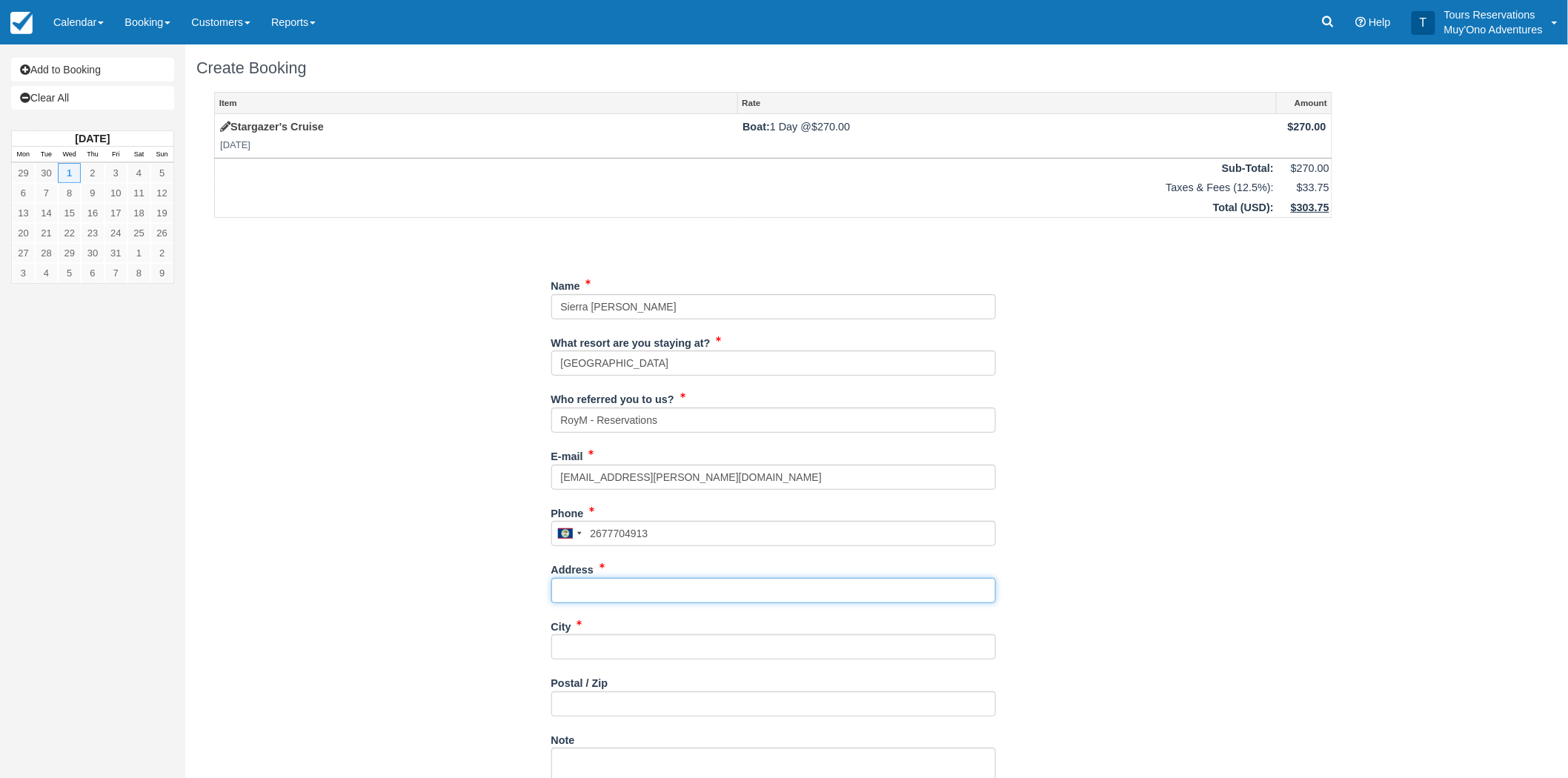
click at [617, 594] on input "Address" at bounding box center [774, 590] width 445 height 25
paste input "5216 Crestwood Dr"
type input "5216 Crestwood Dr"
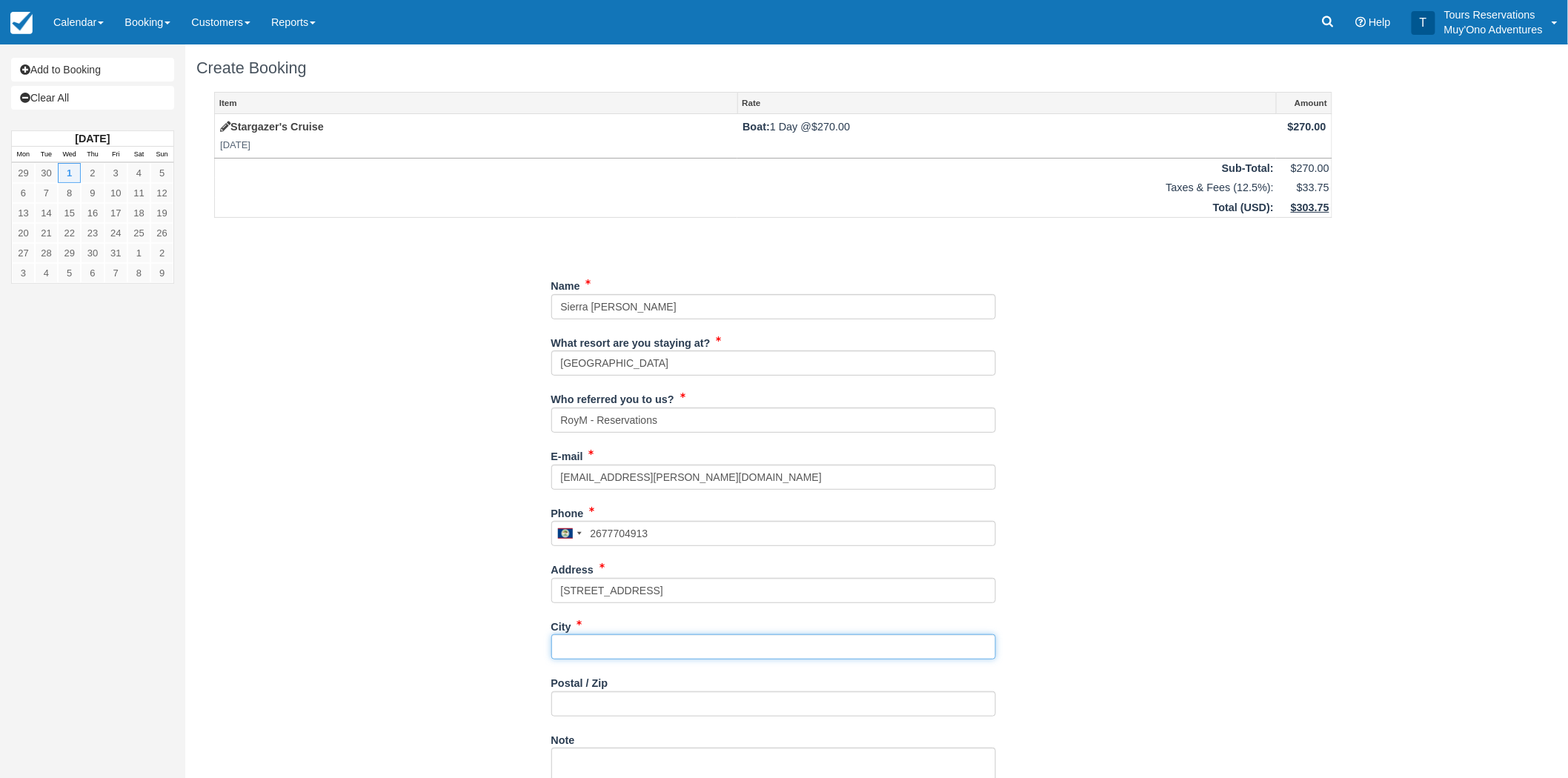
click at [613, 645] on input "City" at bounding box center [774, 646] width 445 height 25
paste input "Clifton Heights"
type input "Clifton Heights"
click at [595, 719] on div "Postal / Zip" at bounding box center [774, 699] width 445 height 57
click at [590, 706] on input "Postal / Zip" at bounding box center [774, 703] width 445 height 25
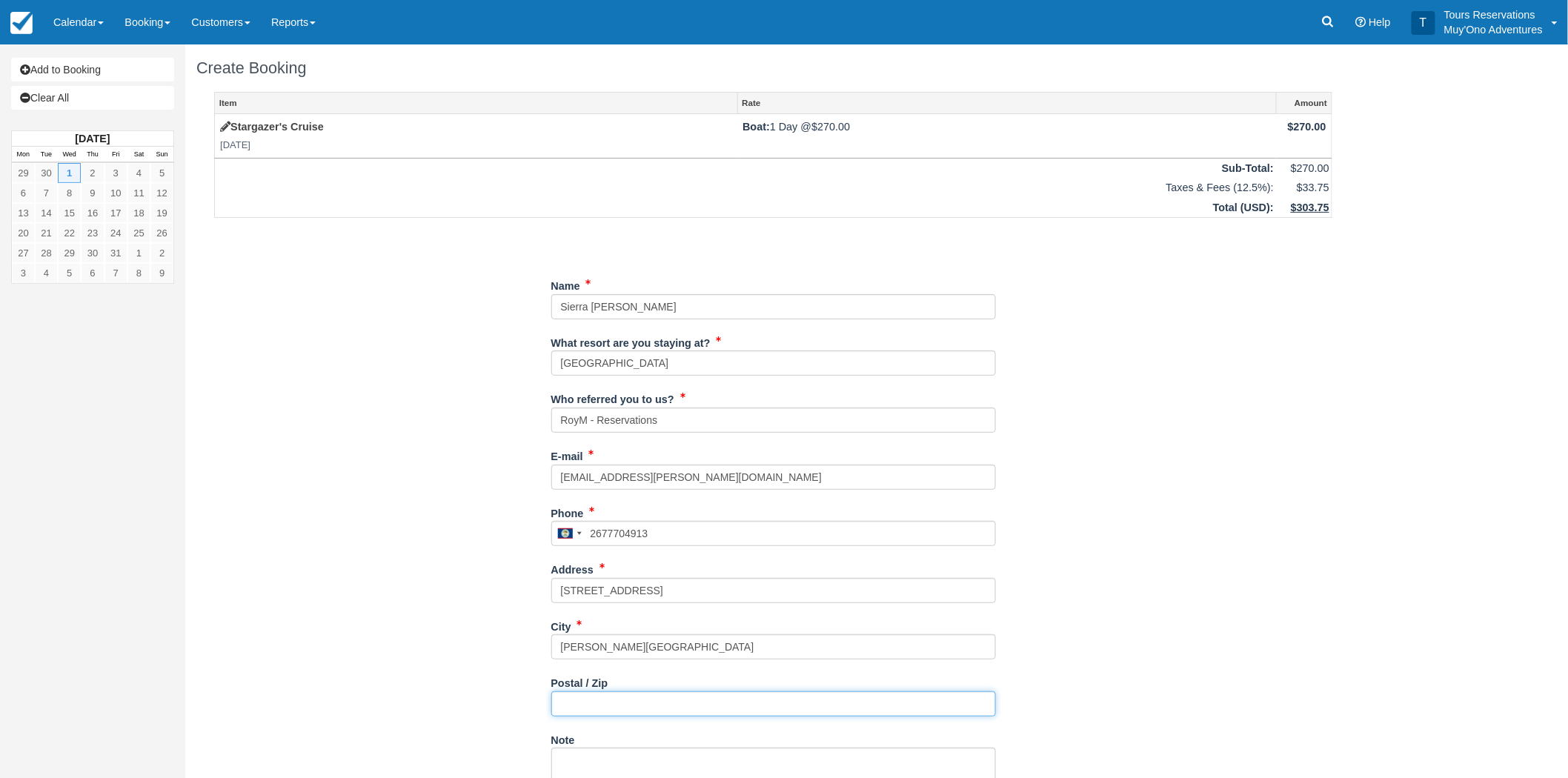
paste input "19018"
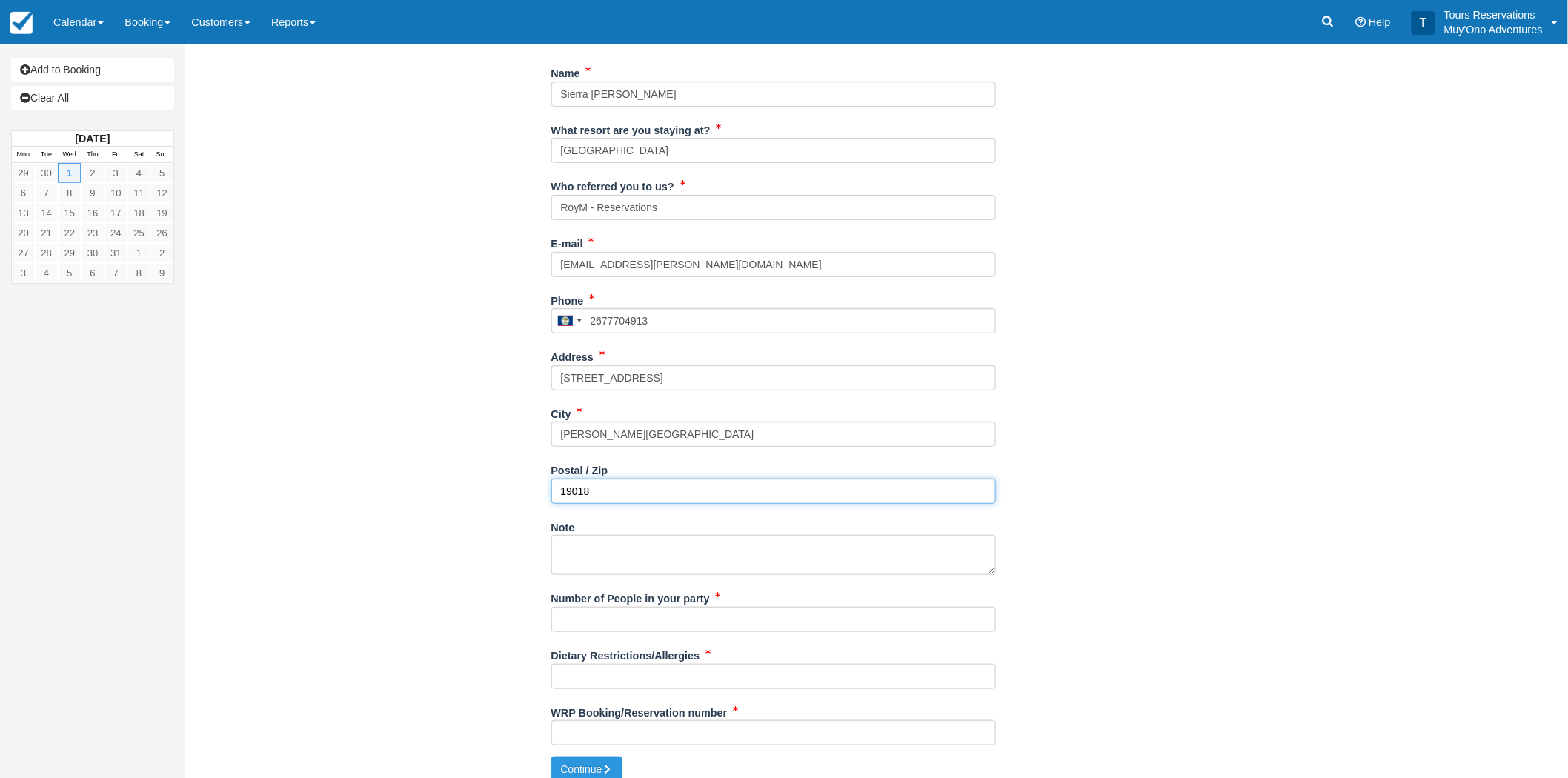
scroll to position [227, 0]
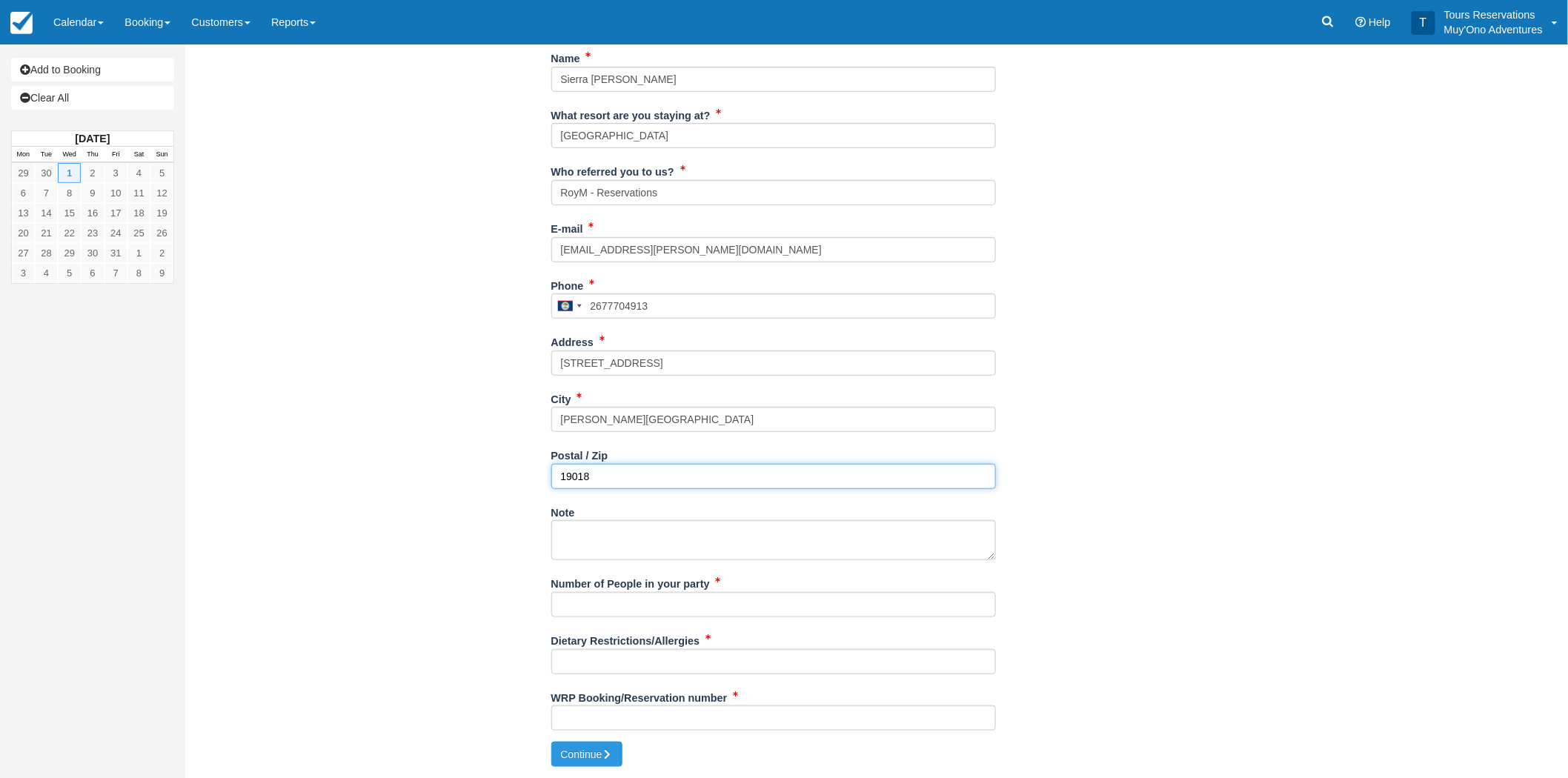
type input "19018"
click at [596, 597] on input "Number of People in your party" at bounding box center [774, 604] width 445 height 25
paste input "Whyte, Sierra"
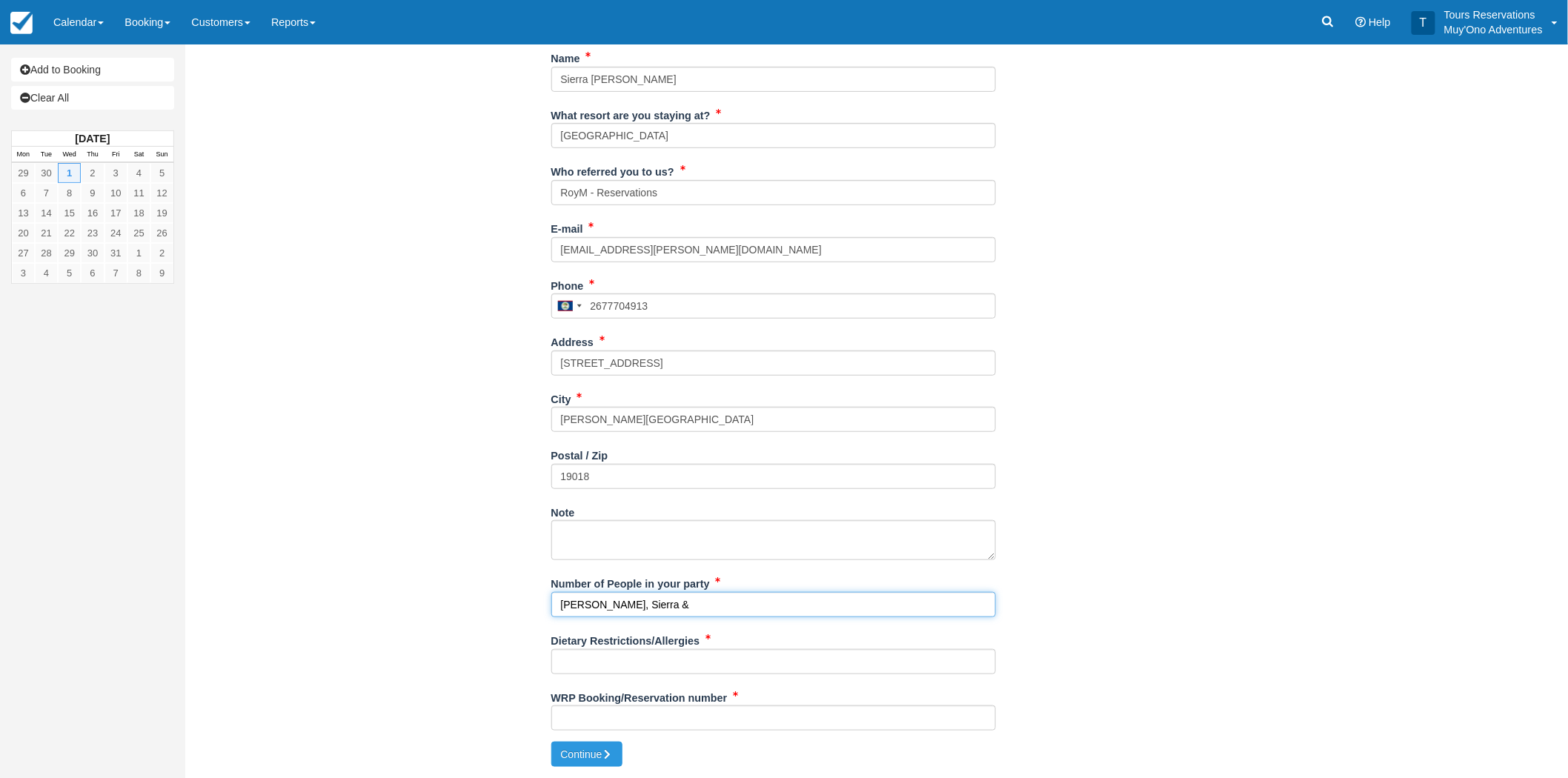
click at [681, 597] on input "Whyte, Sierra &" at bounding box center [774, 604] width 445 height 25
type input "Whyte, Sierra + 1"
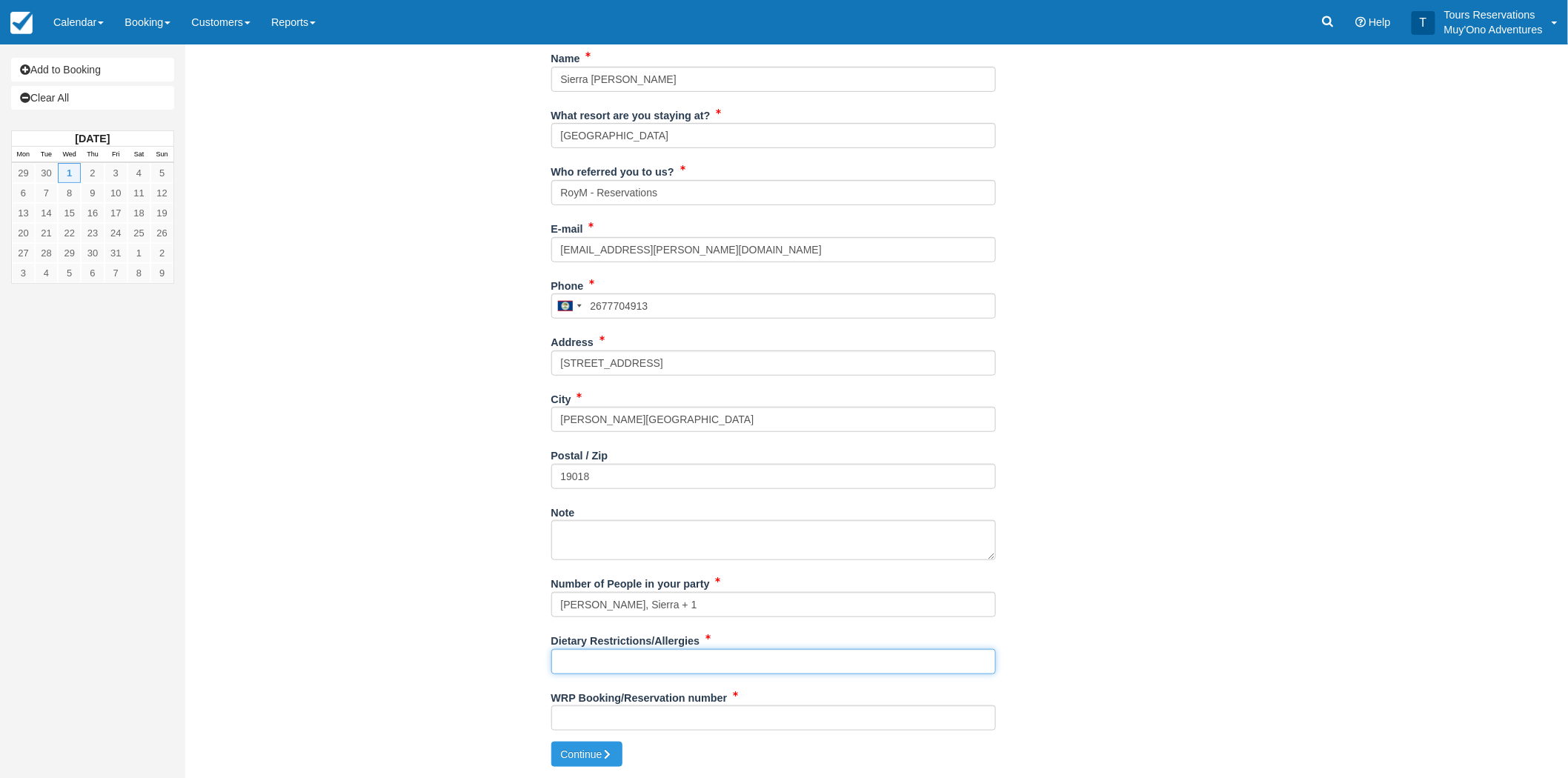
click at [604, 657] on input "Dietary Restrictions/Allergies" at bounding box center [774, 661] width 445 height 25
type input "N/A"
click at [630, 726] on input "WRP Booking/Reservation number" at bounding box center [774, 718] width 445 height 25
paste input "BB25060617676419"
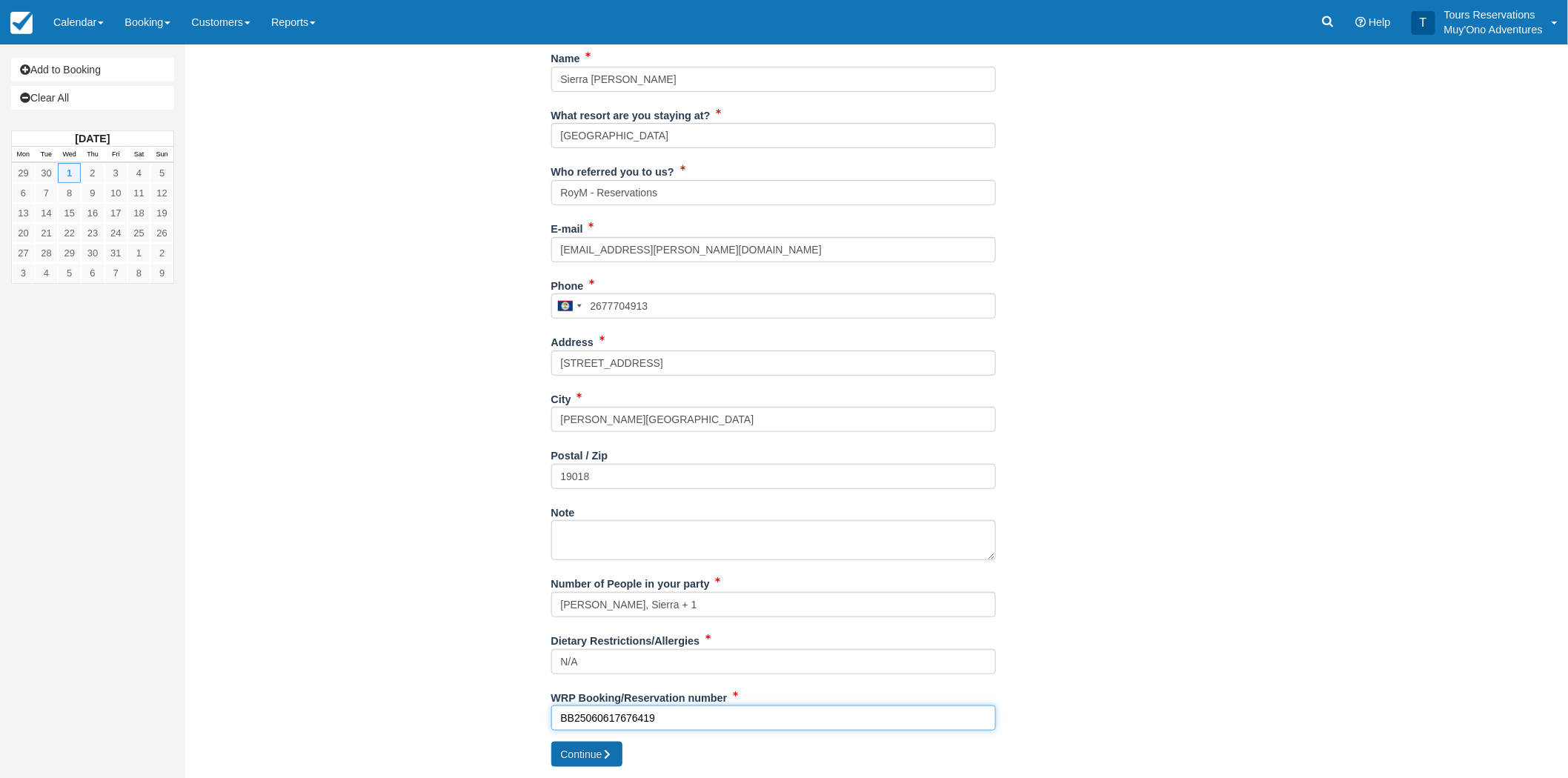
type input "BB25060617676419"
click at [594, 746] on button "Continue" at bounding box center [587, 754] width 72 height 25
type input "+5012677704913"
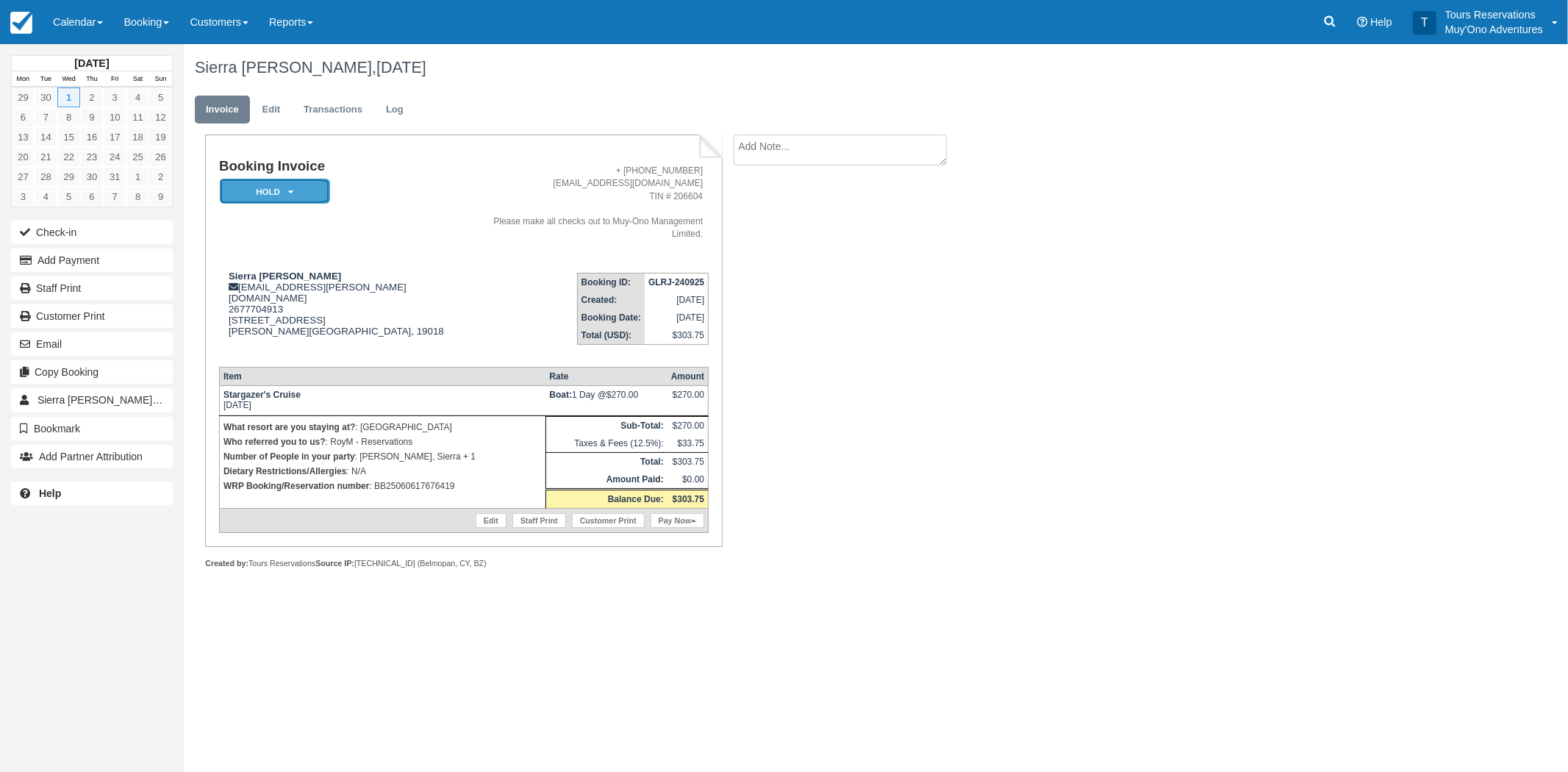
click at [298, 186] on em "HOLD" at bounding box center [274, 192] width 110 height 26
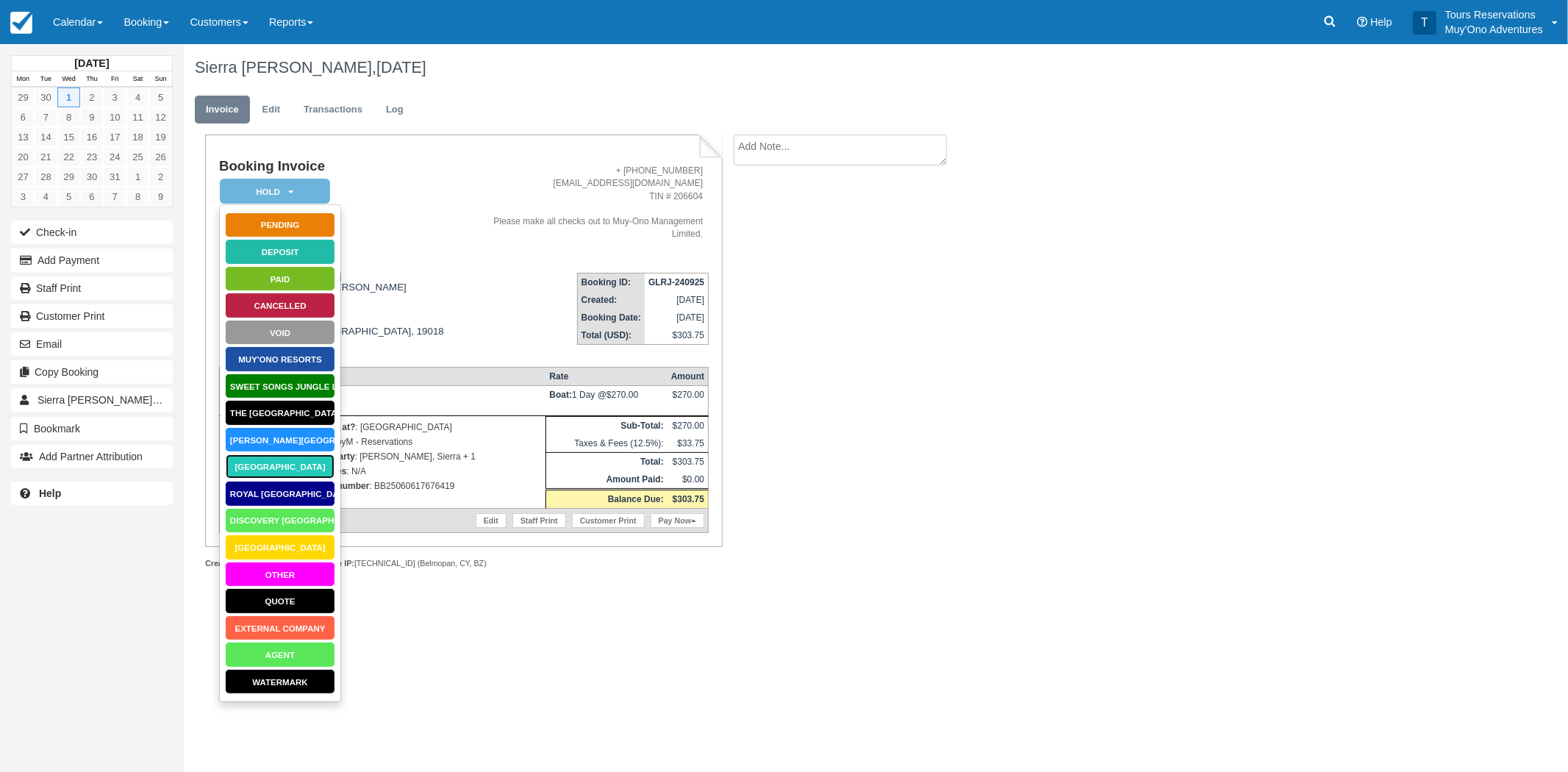
click at [270, 465] on link "[GEOGRAPHIC_DATA]" at bounding box center [280, 467] width 110 height 26
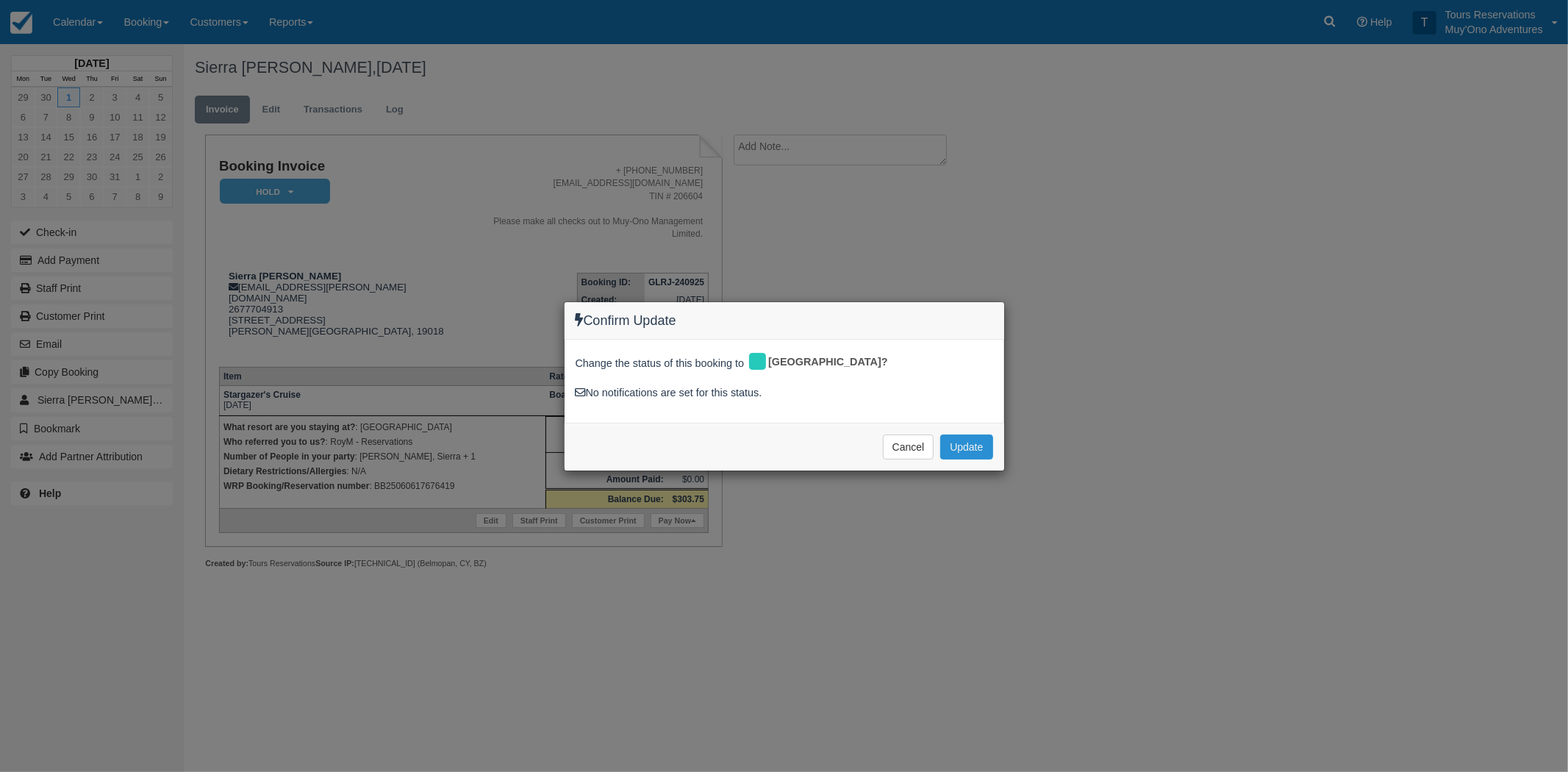
click at [964, 450] on button "Update" at bounding box center [966, 446] width 52 height 25
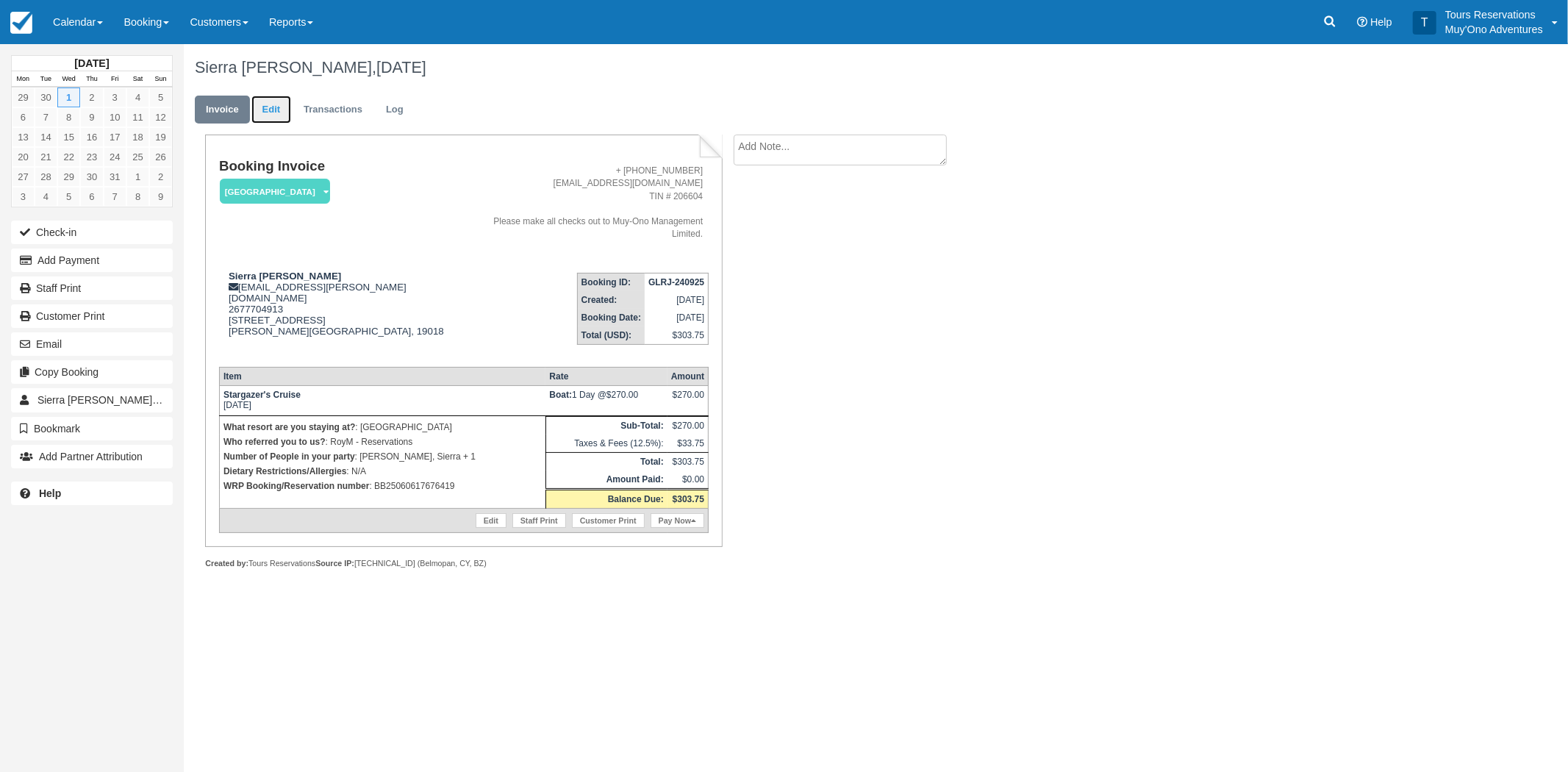
click at [280, 108] on link "Edit" at bounding box center [271, 110] width 39 height 29
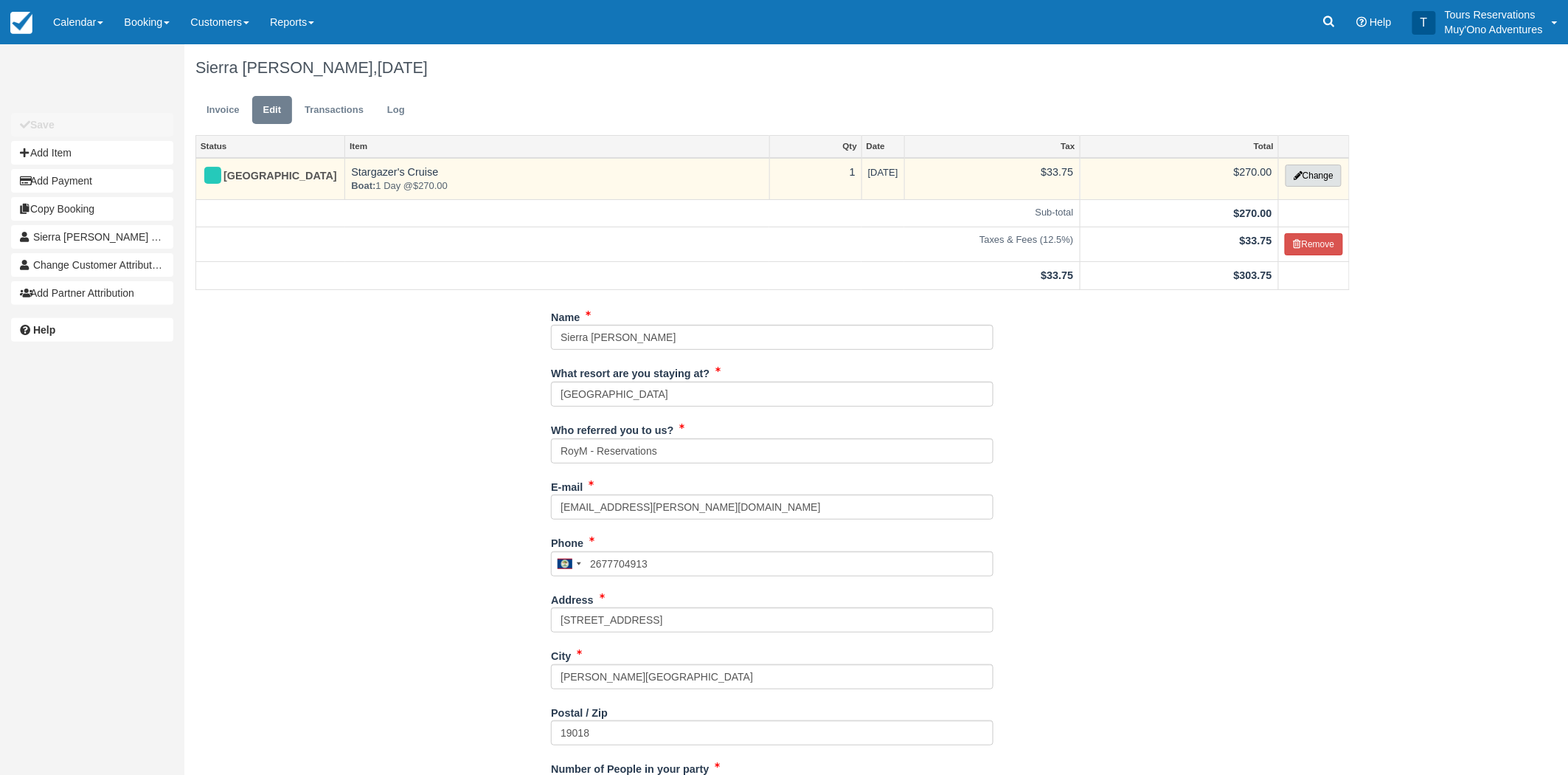
click at [1289, 165] on button "Change" at bounding box center [1313, 176] width 56 height 22
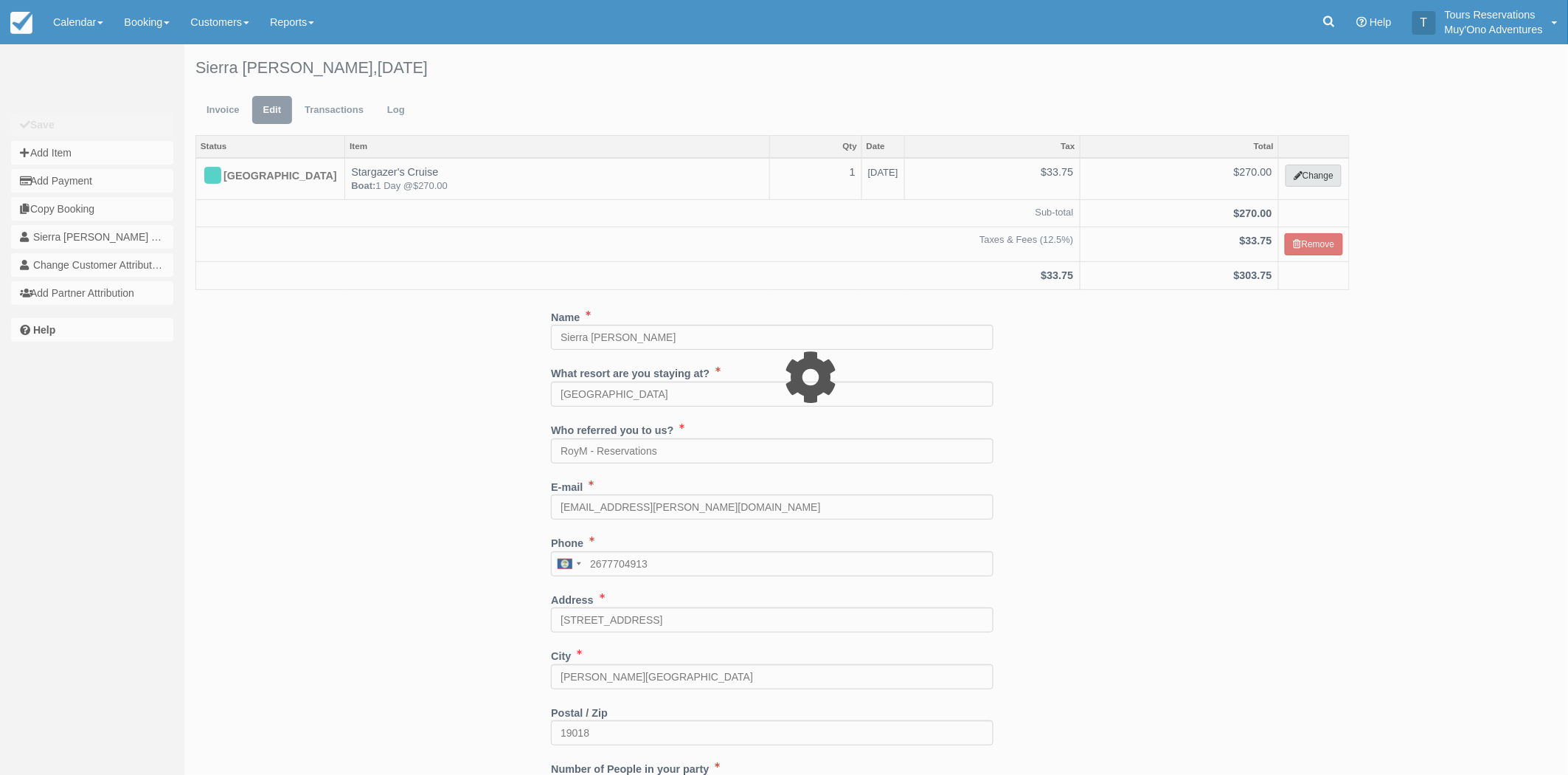
select select "64"
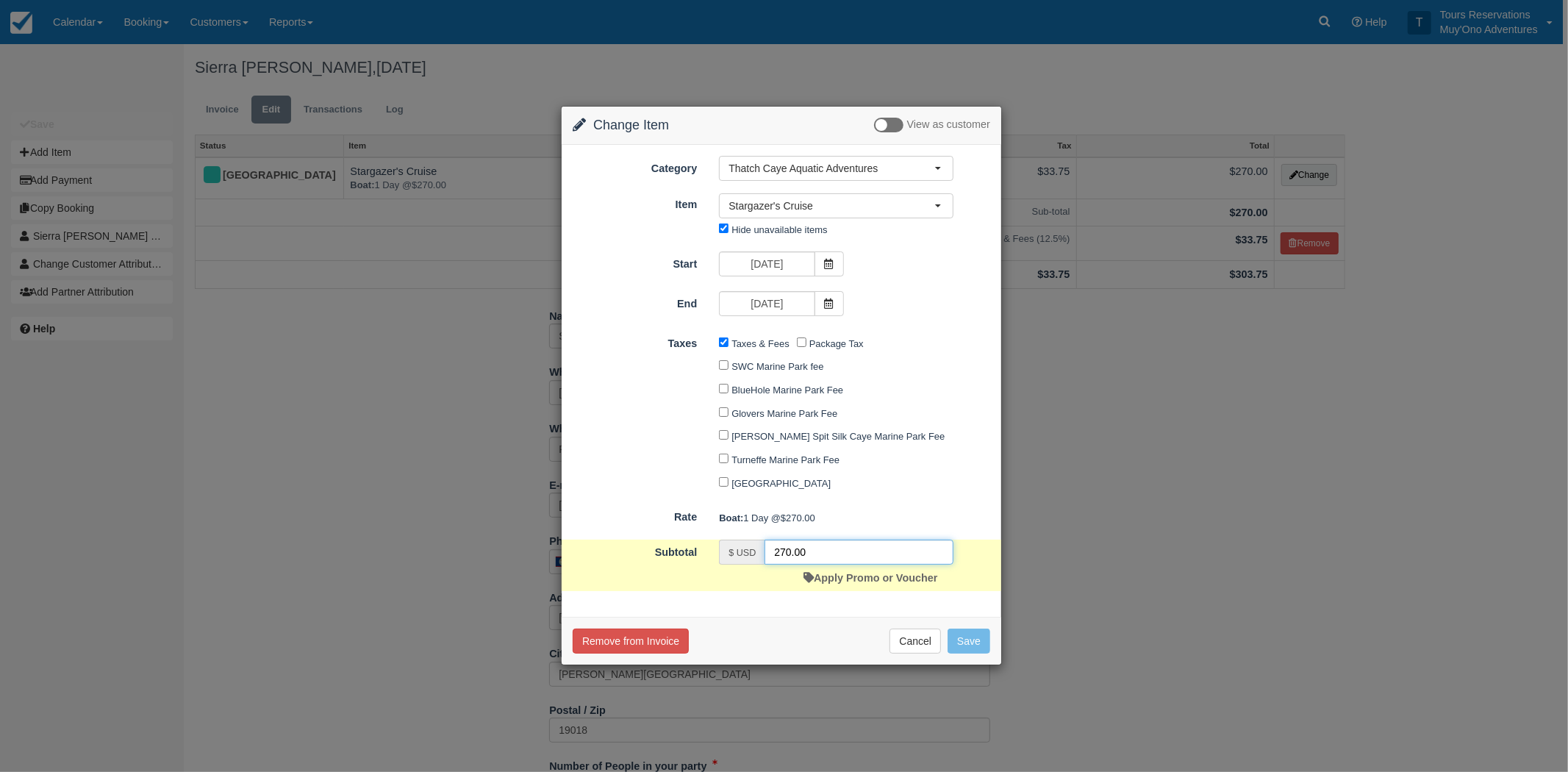
click at [786, 550] on input "270.00" at bounding box center [858, 551] width 189 height 25
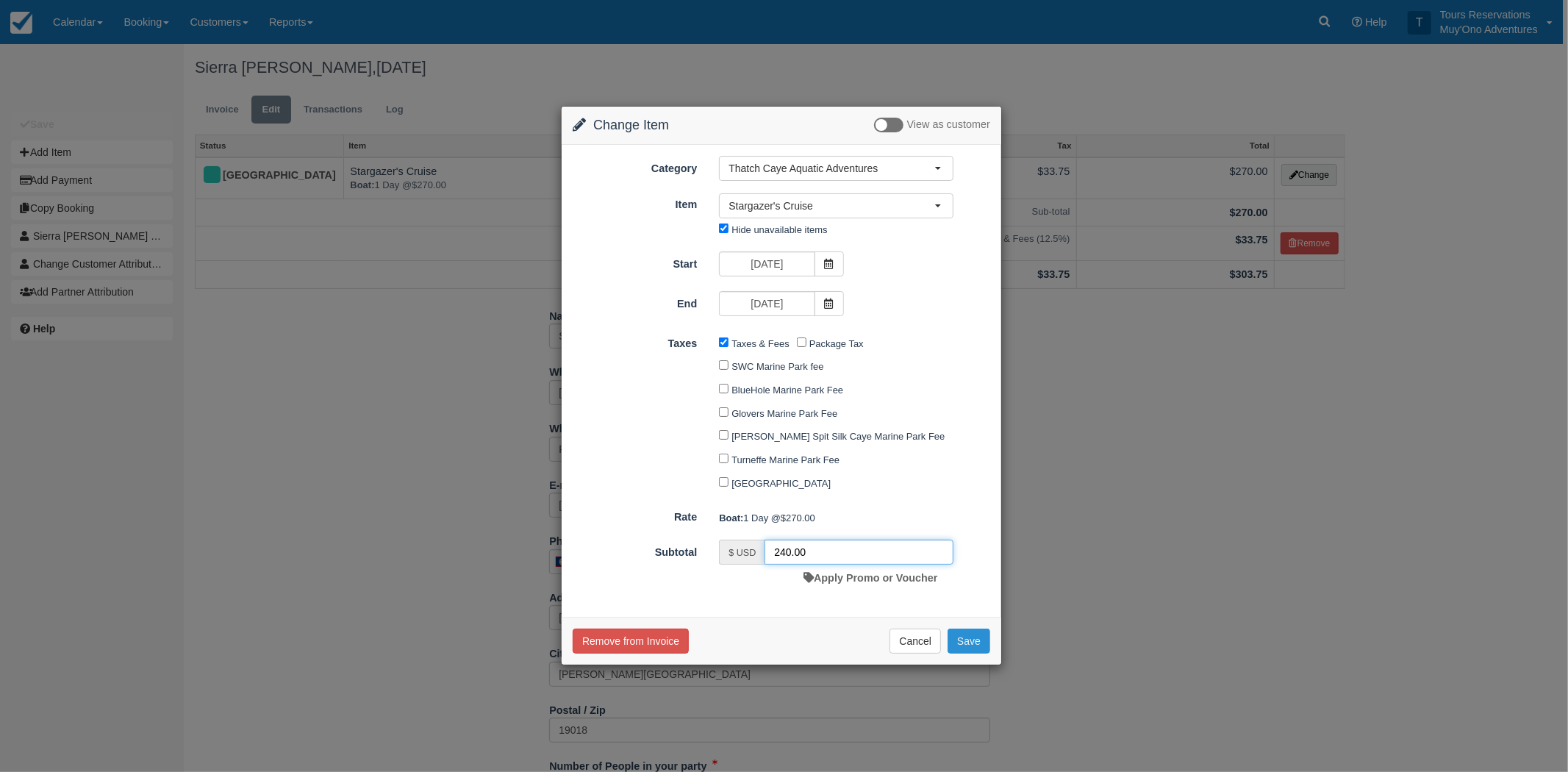
type input "240.00"
click at [983, 649] on button "Save" at bounding box center [970, 640] width 43 height 25
checkbox input "false"
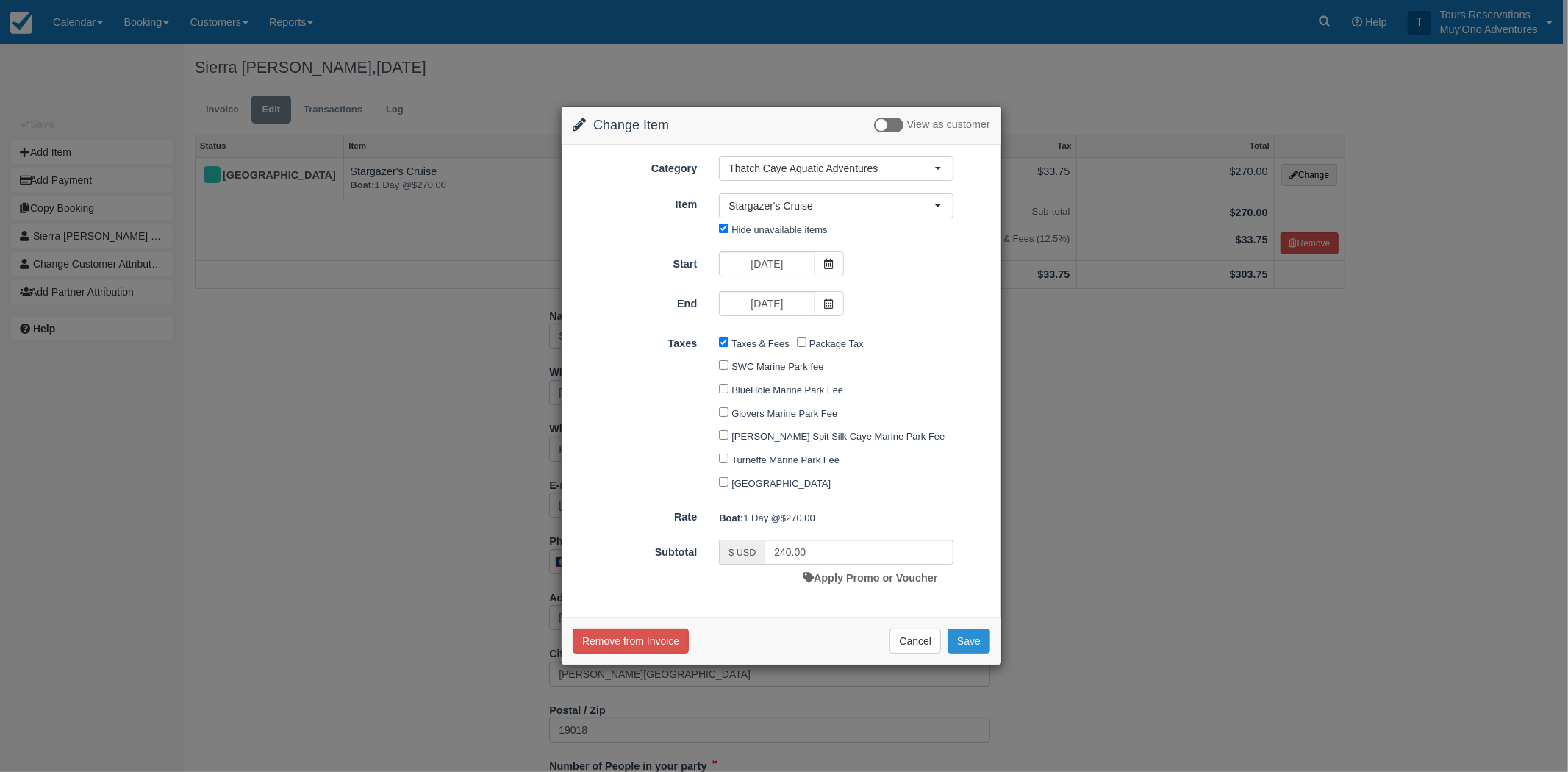
checkbox input "false"
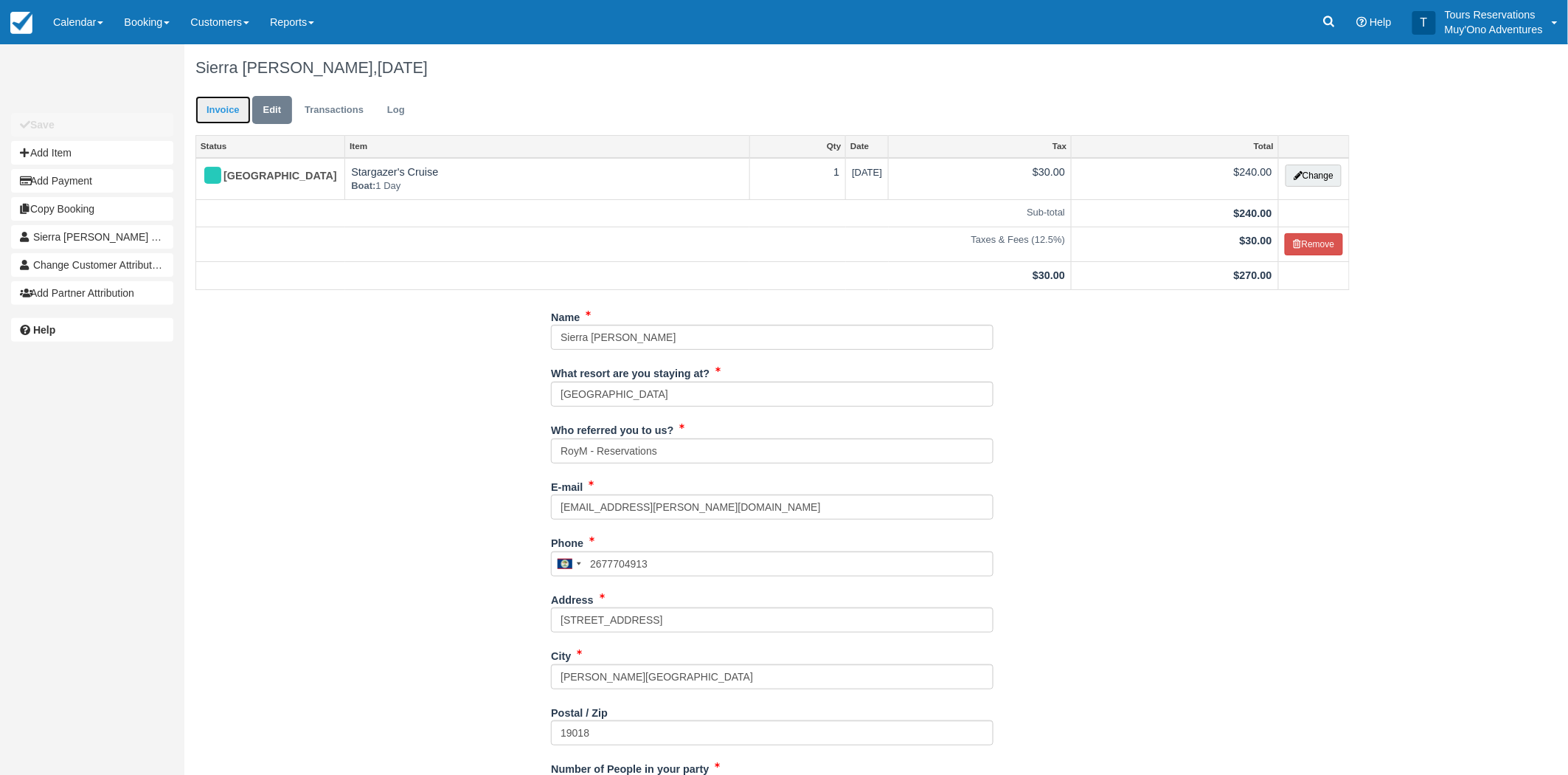
click at [224, 105] on link "Invoice" at bounding box center [223, 111] width 56 height 29
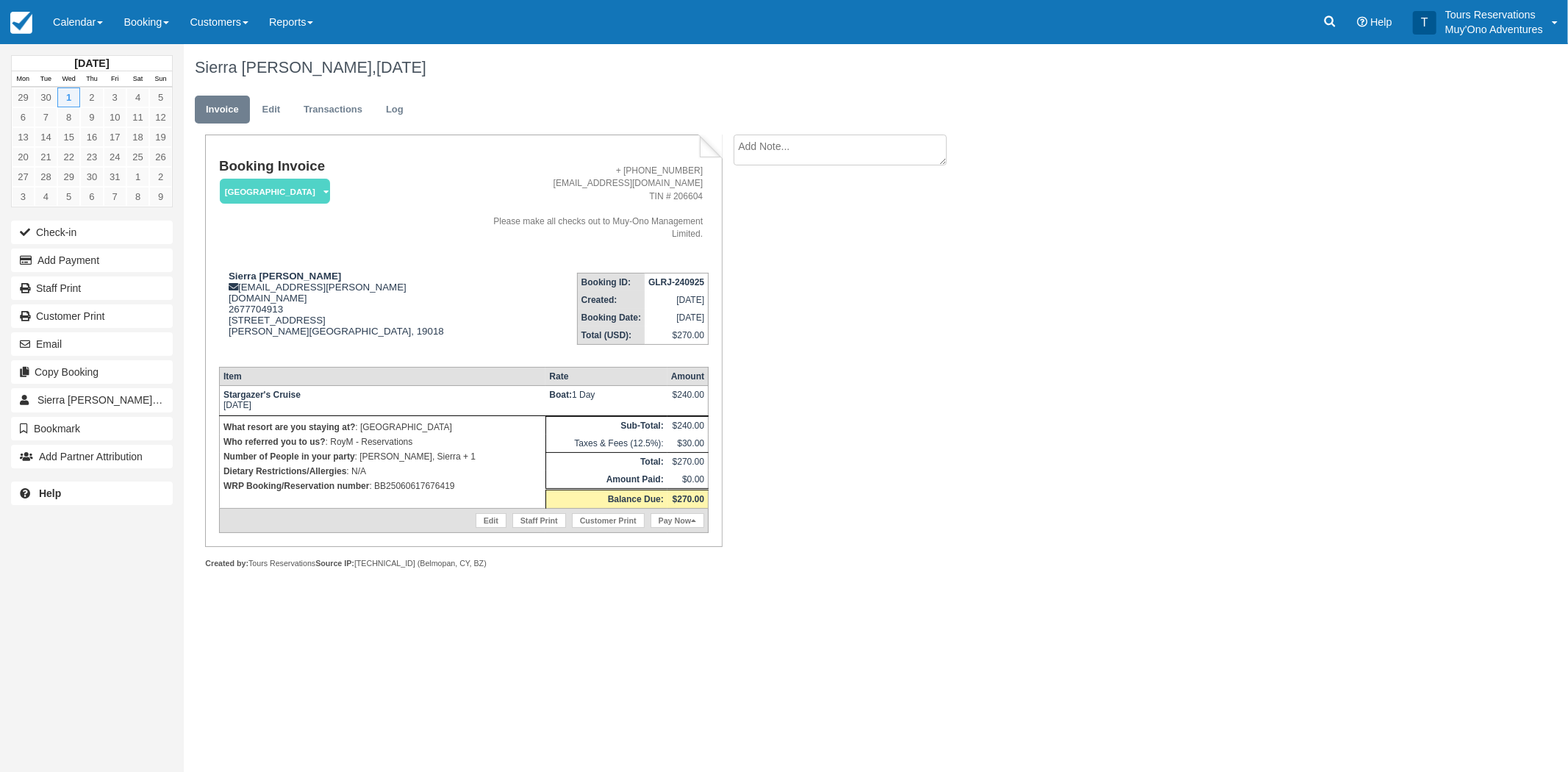
click at [665, 277] on strong "GLRJ-240925" at bounding box center [676, 282] width 56 height 10
copy tbody "GLRJ-240925"
click at [822, 155] on textarea at bounding box center [840, 150] width 213 height 31
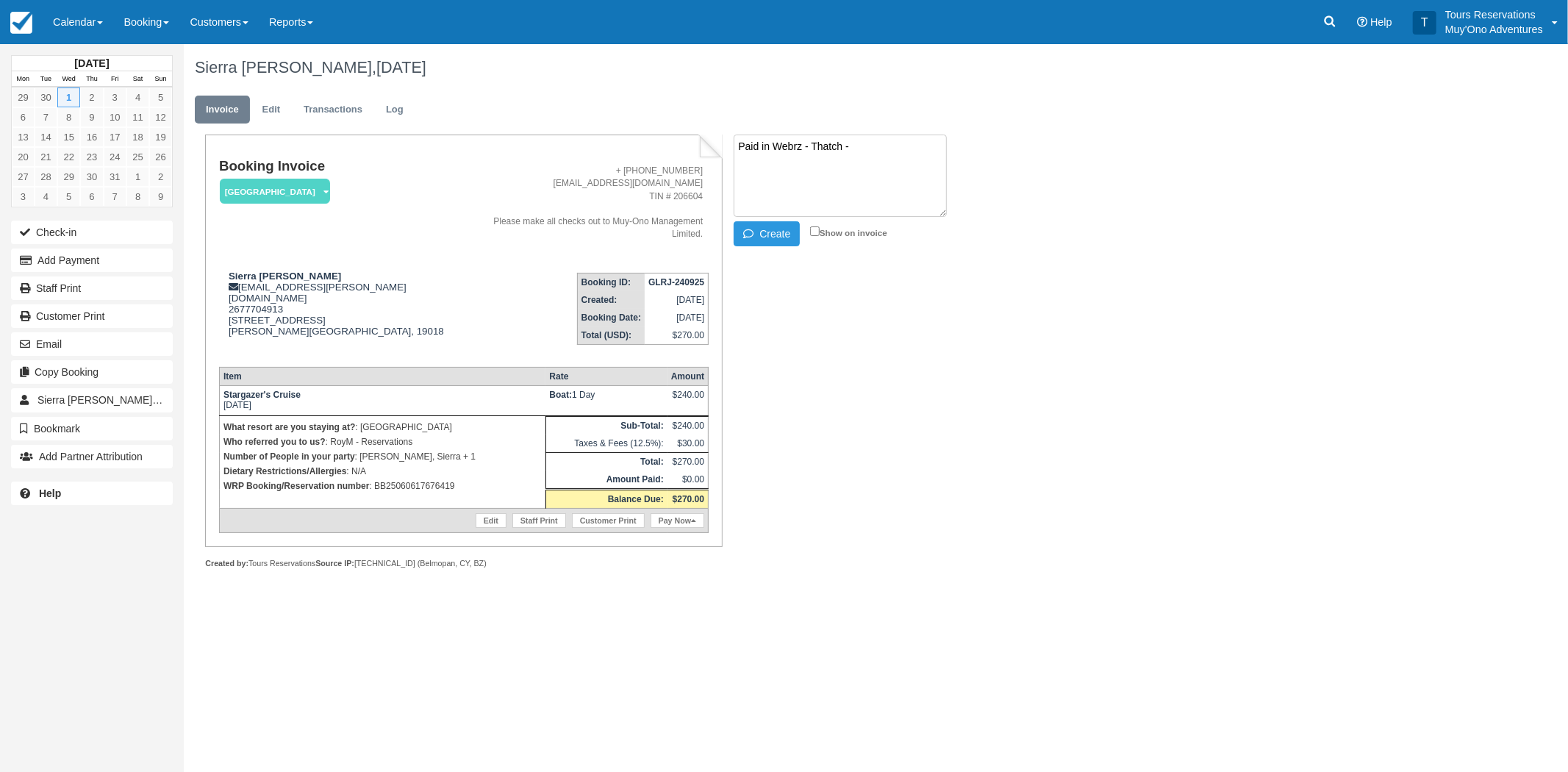
click at [897, 150] on textarea "Paid in Webrz - Thatch -" at bounding box center [840, 175] width 213 height 82
paste textarea "BB25060617676419"
type textarea "Paid in Webrz - Thatch - BB25060617676419 -RoyM"
click at [783, 233] on button "Create" at bounding box center [766, 233] width 66 height 25
click at [668, 277] on strong "GLRJ-240925" at bounding box center [676, 282] width 56 height 10
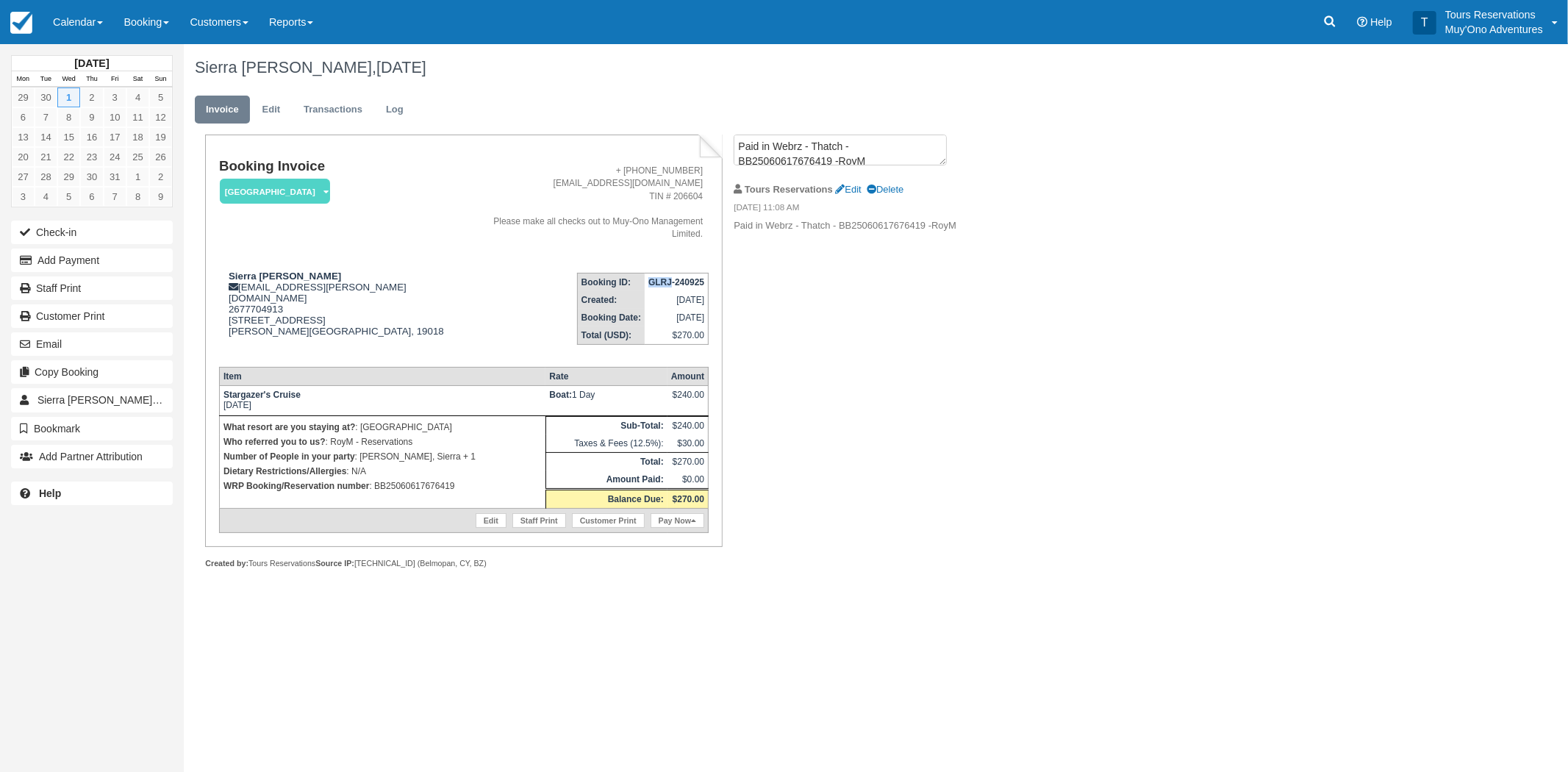
click at [668, 277] on strong "GLRJ-240925" at bounding box center [676, 282] width 56 height 10
click at [669, 277] on strong "GLRJ-240925" at bounding box center [676, 282] width 56 height 10
copy tbody "GLRJ-240925"
